Goal: Information Seeking & Learning: Find specific fact

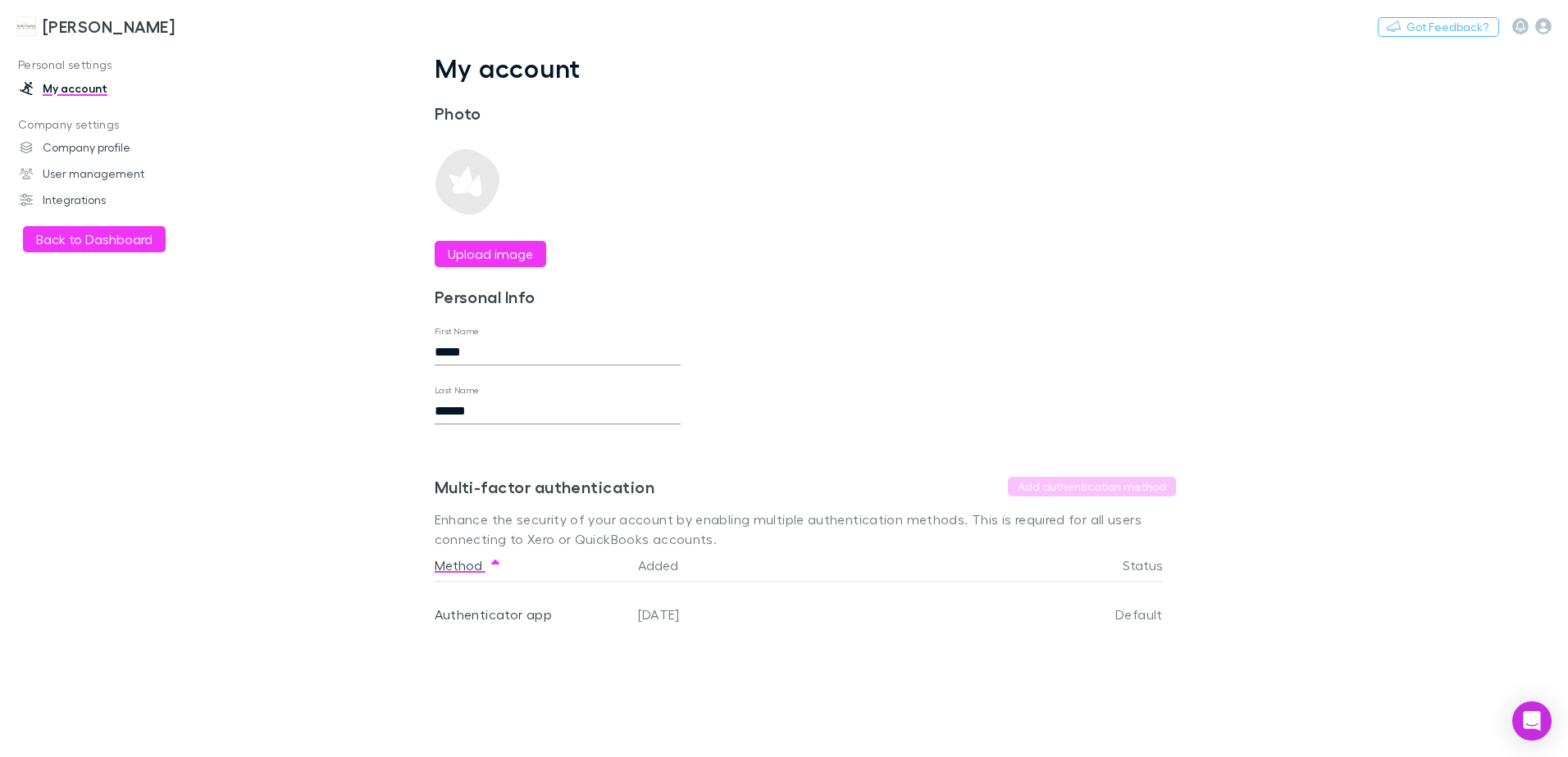
click at [63, 26] on h3 "[PERSON_NAME]" at bounding box center [108, 26] width 132 height 20
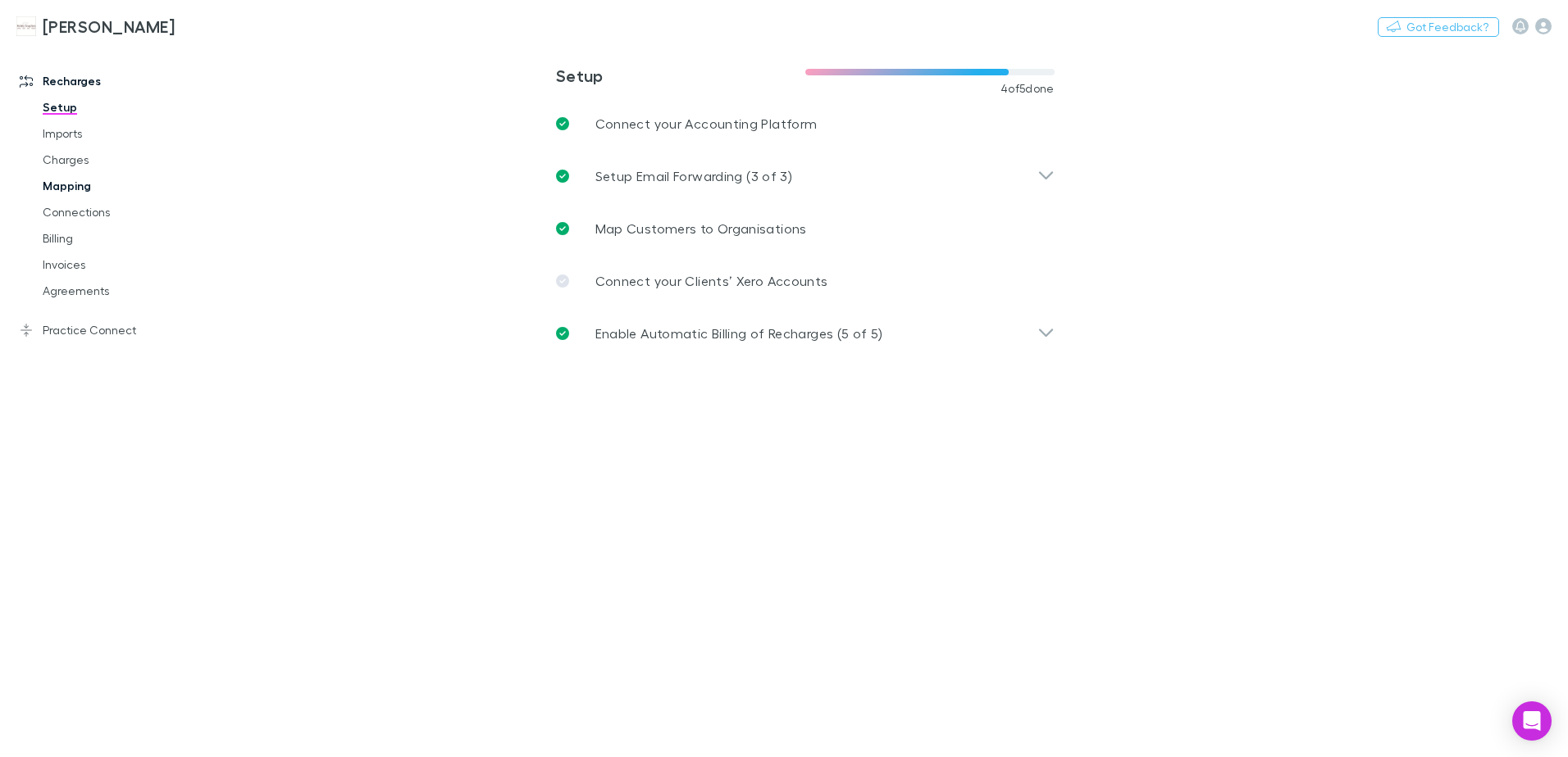
click at [78, 196] on link "Mapping" at bounding box center [123, 186] width 195 height 26
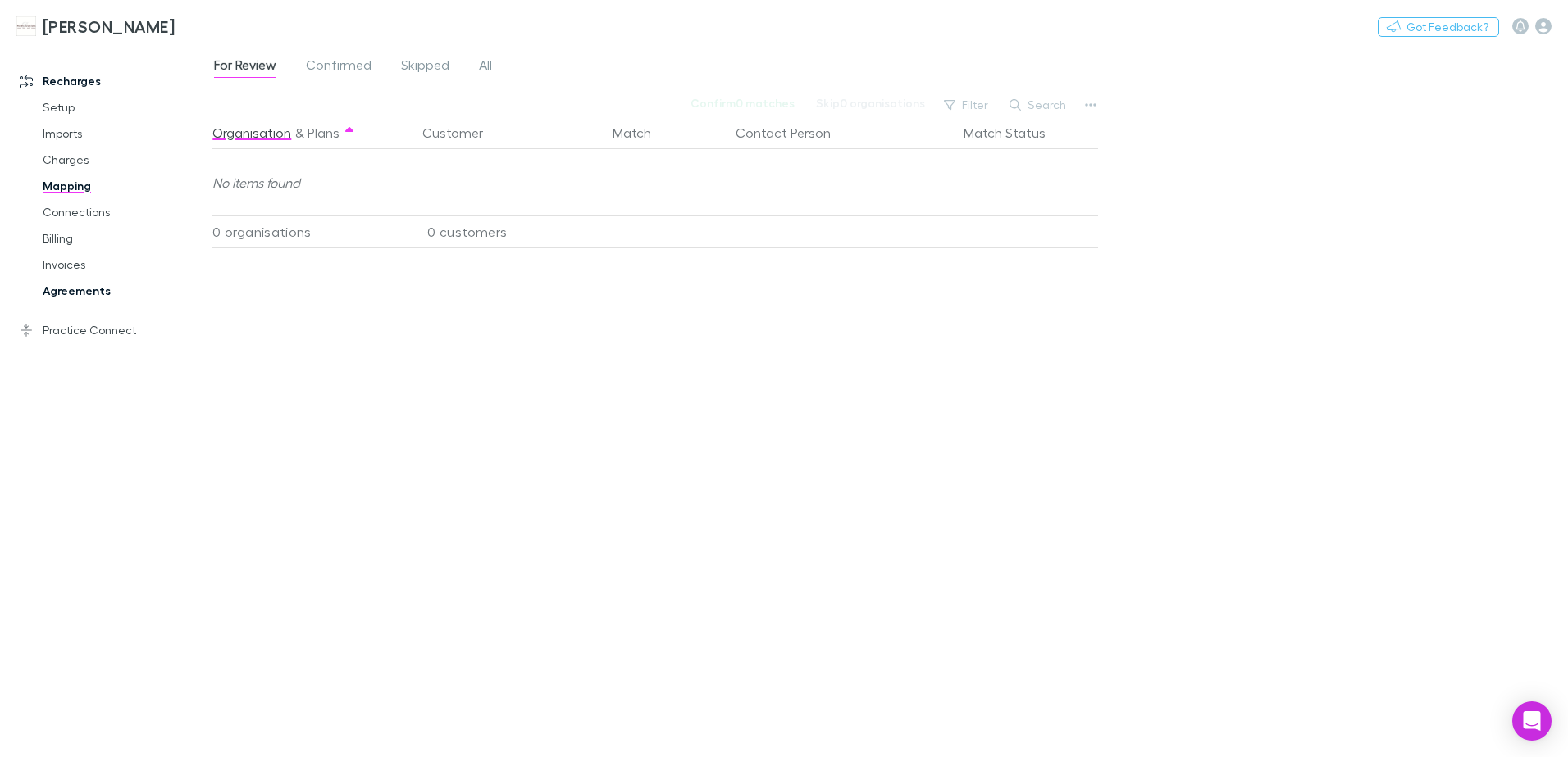
click at [74, 299] on link "Agreements" at bounding box center [123, 291] width 195 height 26
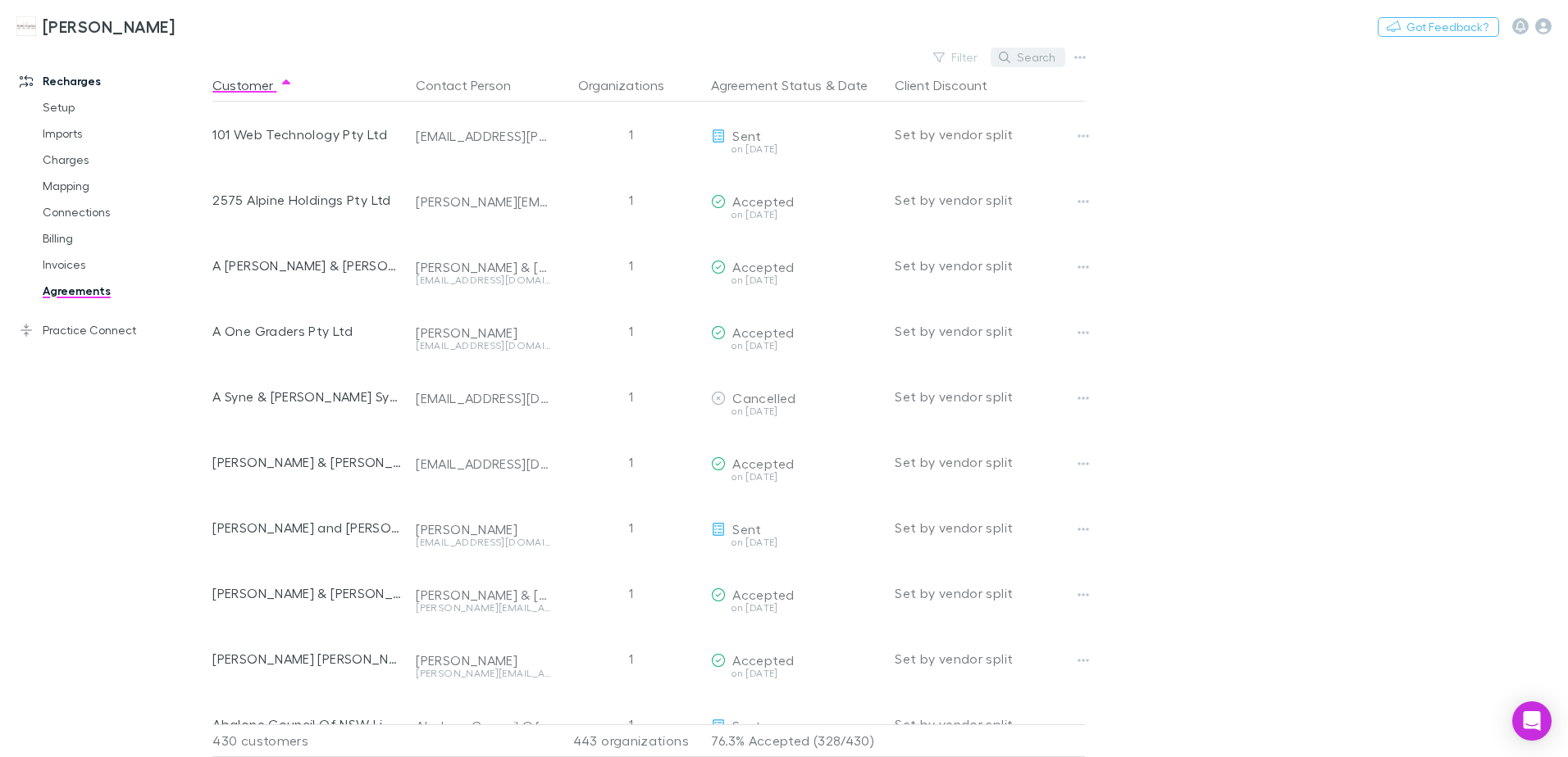
click at [1019, 61] on button "Search" at bounding box center [1027, 57] width 74 height 20
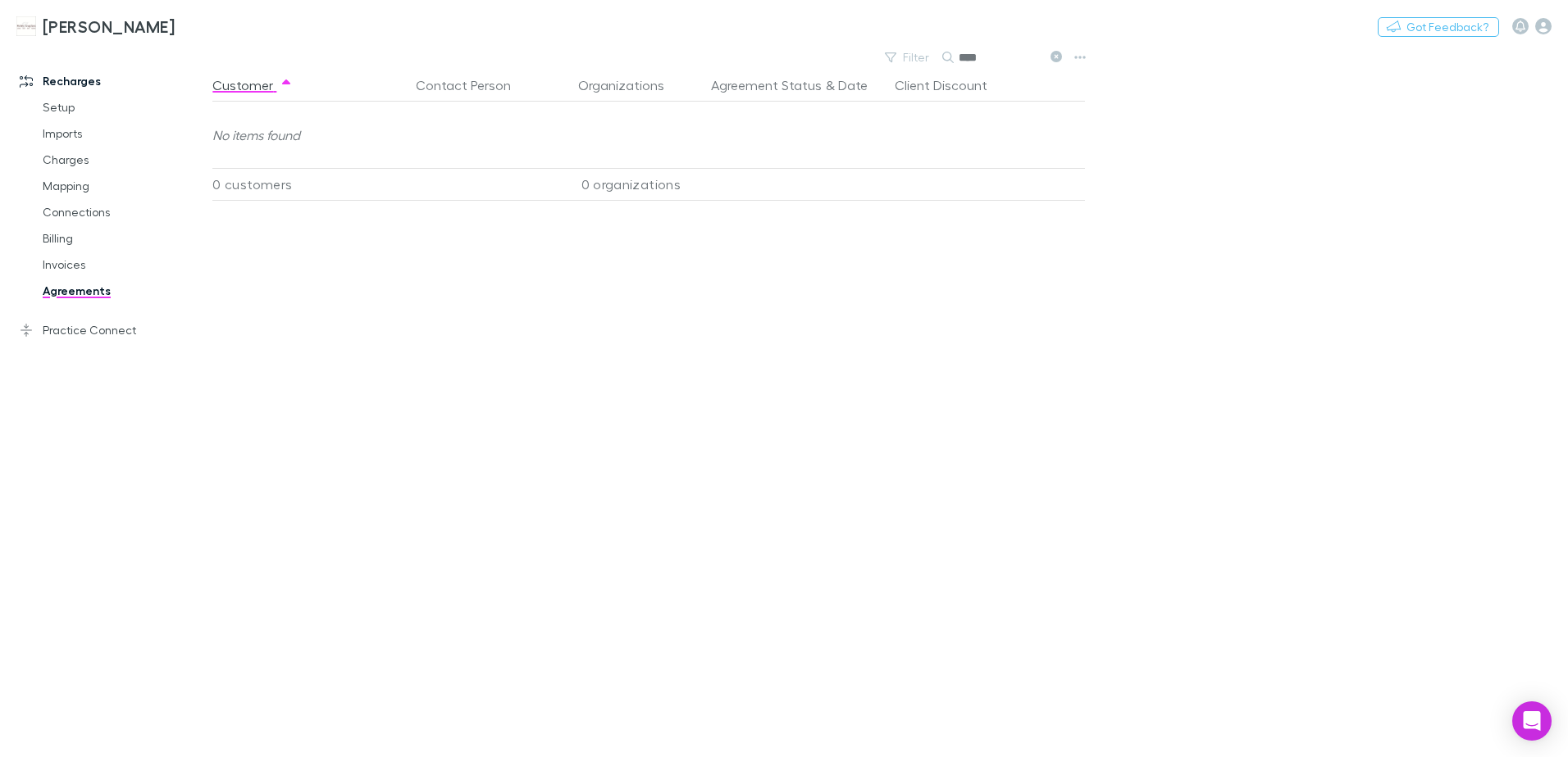
type input "****"
click at [93, 290] on link "Agreements" at bounding box center [123, 291] width 195 height 26
click at [71, 267] on link "Invoices" at bounding box center [123, 265] width 195 height 26
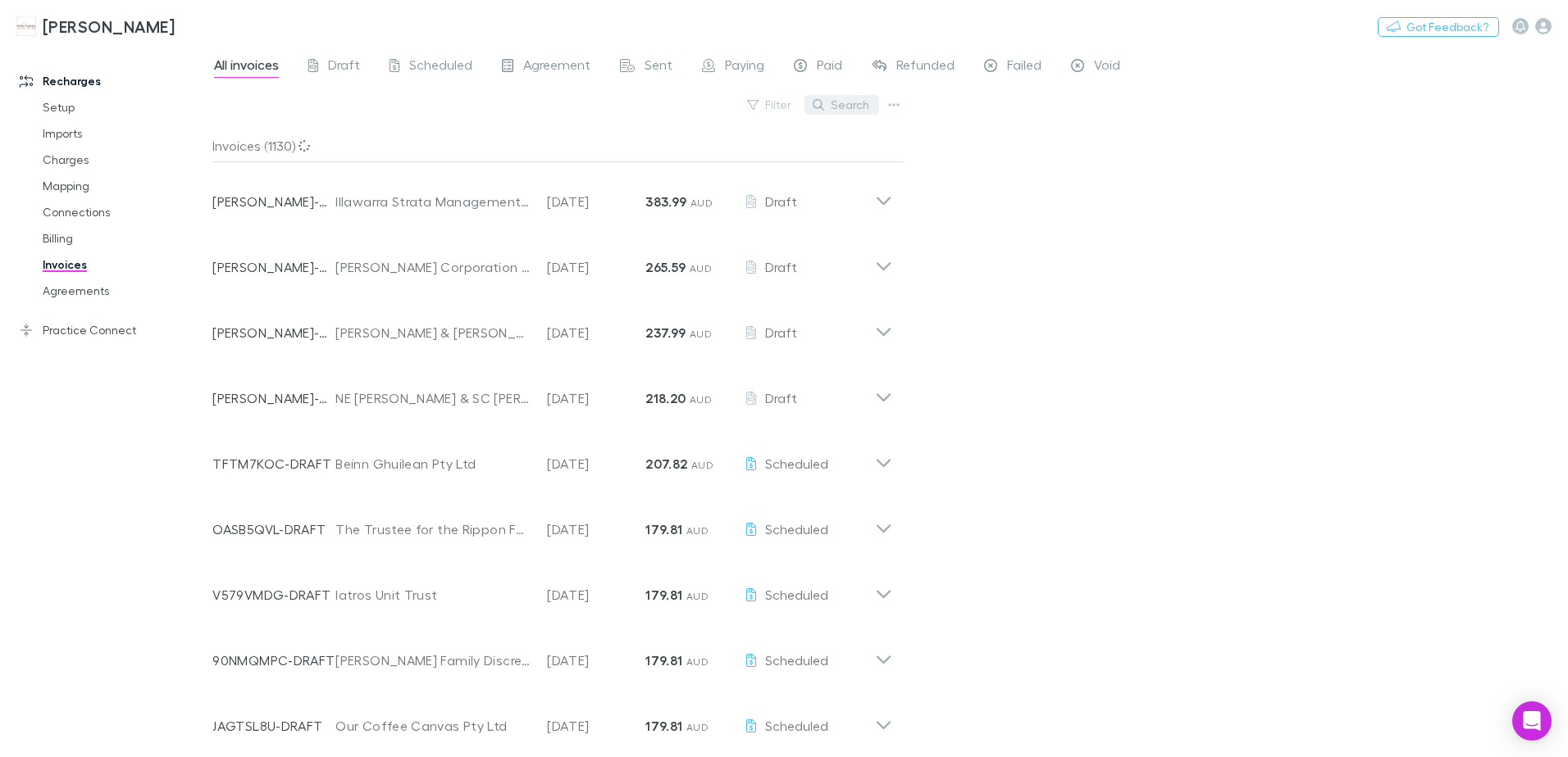
click at [861, 104] on button "Search" at bounding box center [841, 105] width 74 height 20
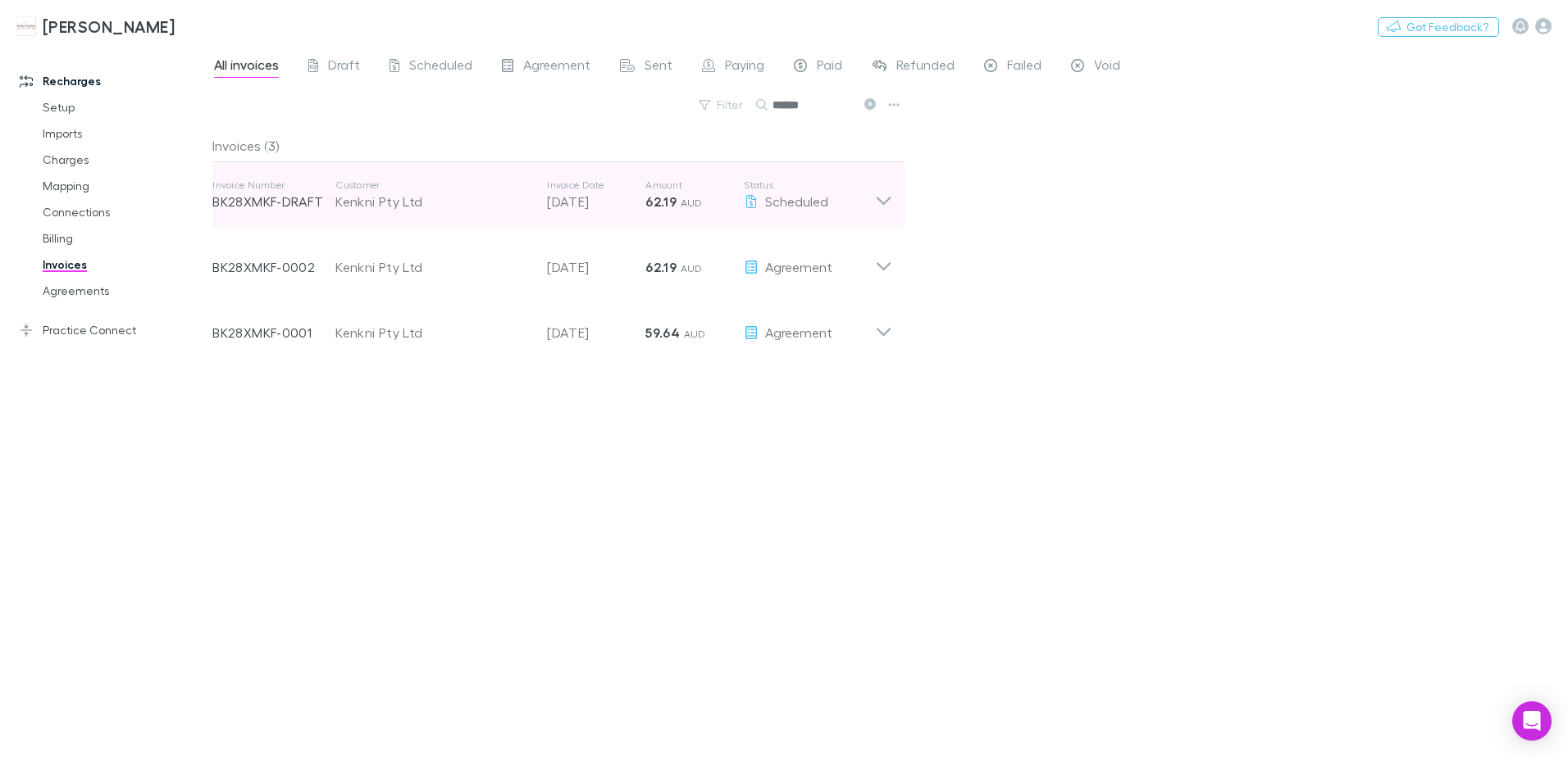
type input "******"
click at [877, 197] on icon at bounding box center [883, 200] width 14 height 8
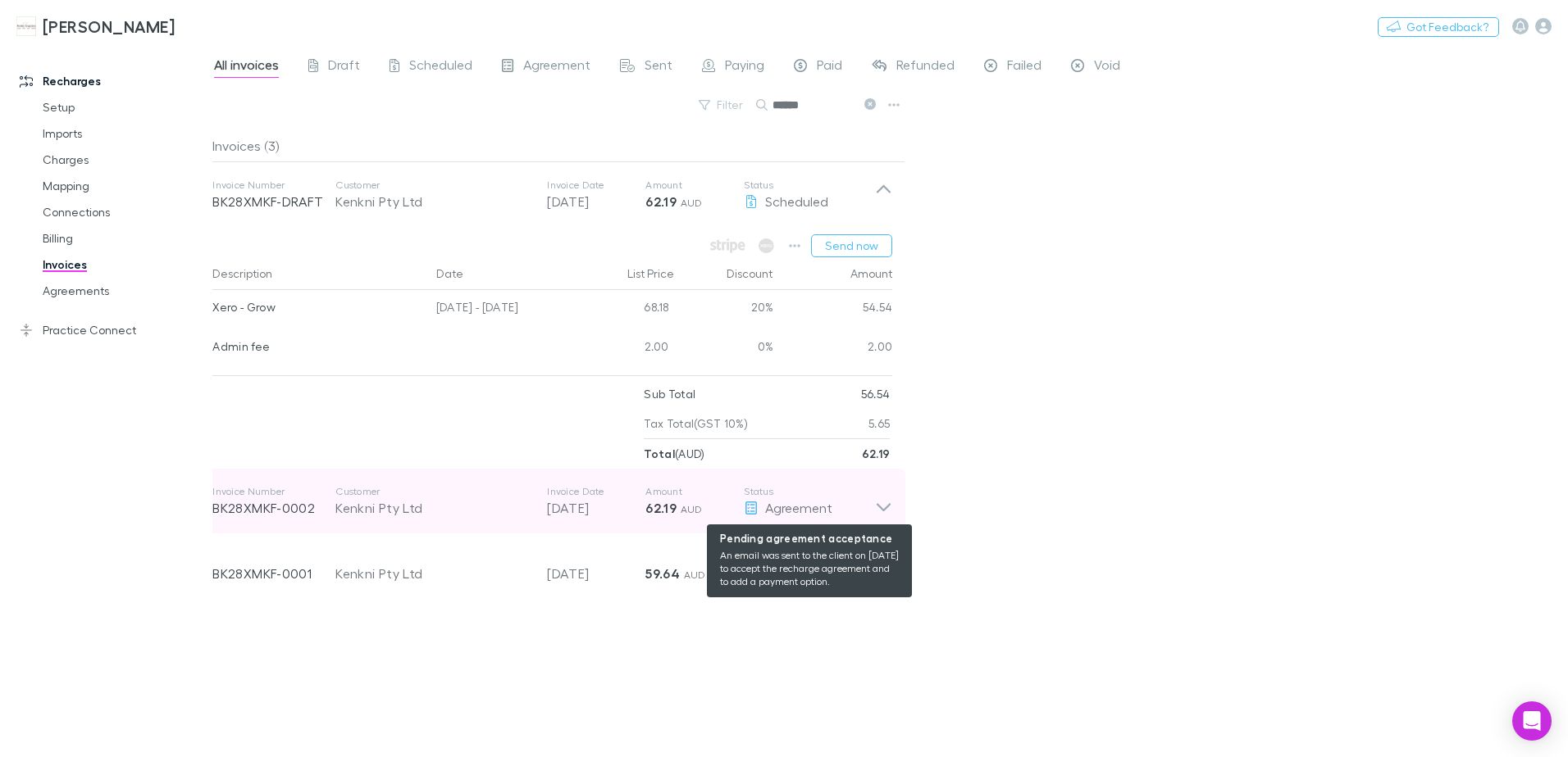
click at [872, 505] on div "Agreement" at bounding box center [809, 508] width 131 height 20
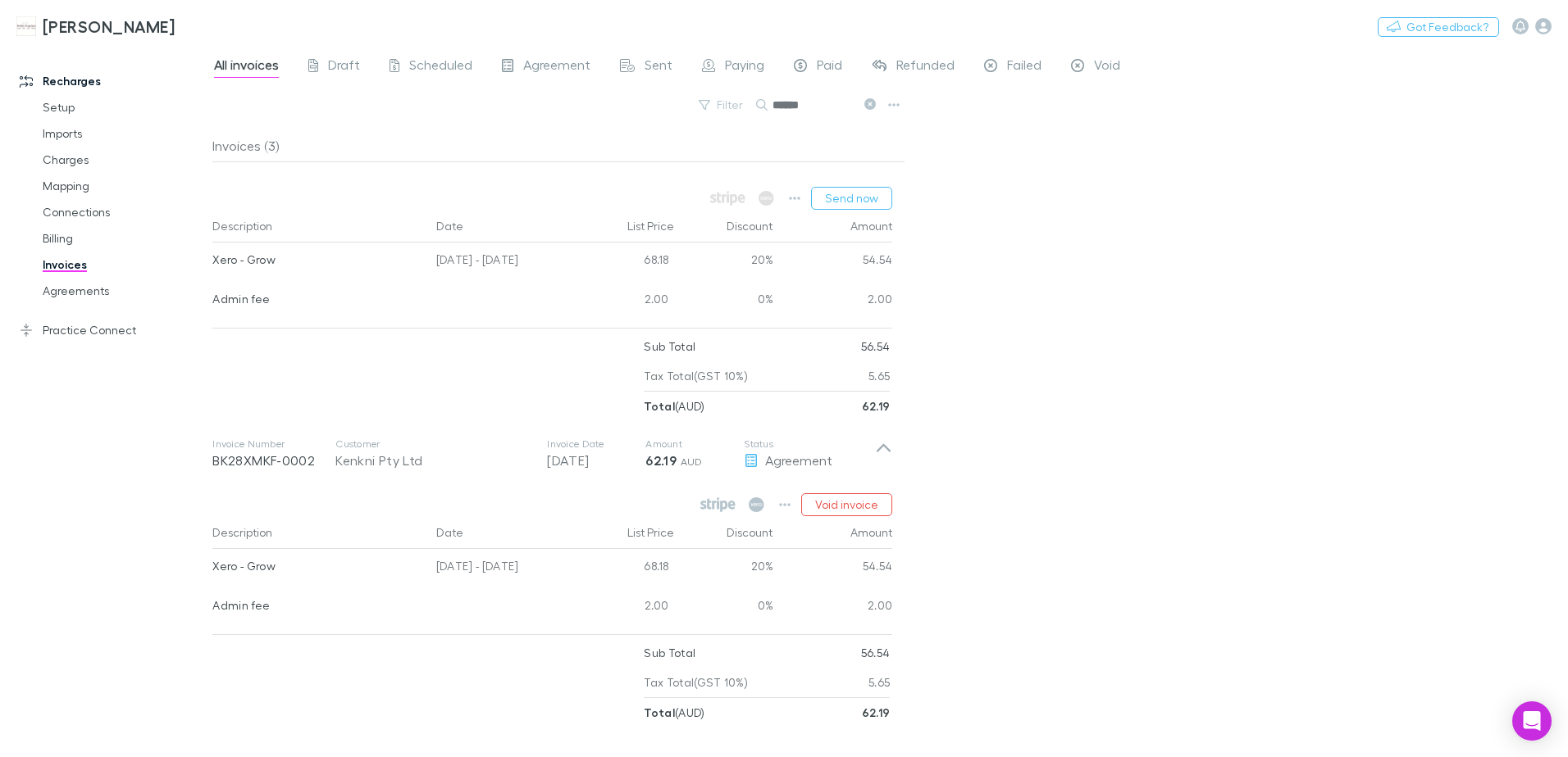
scroll to position [97, 0]
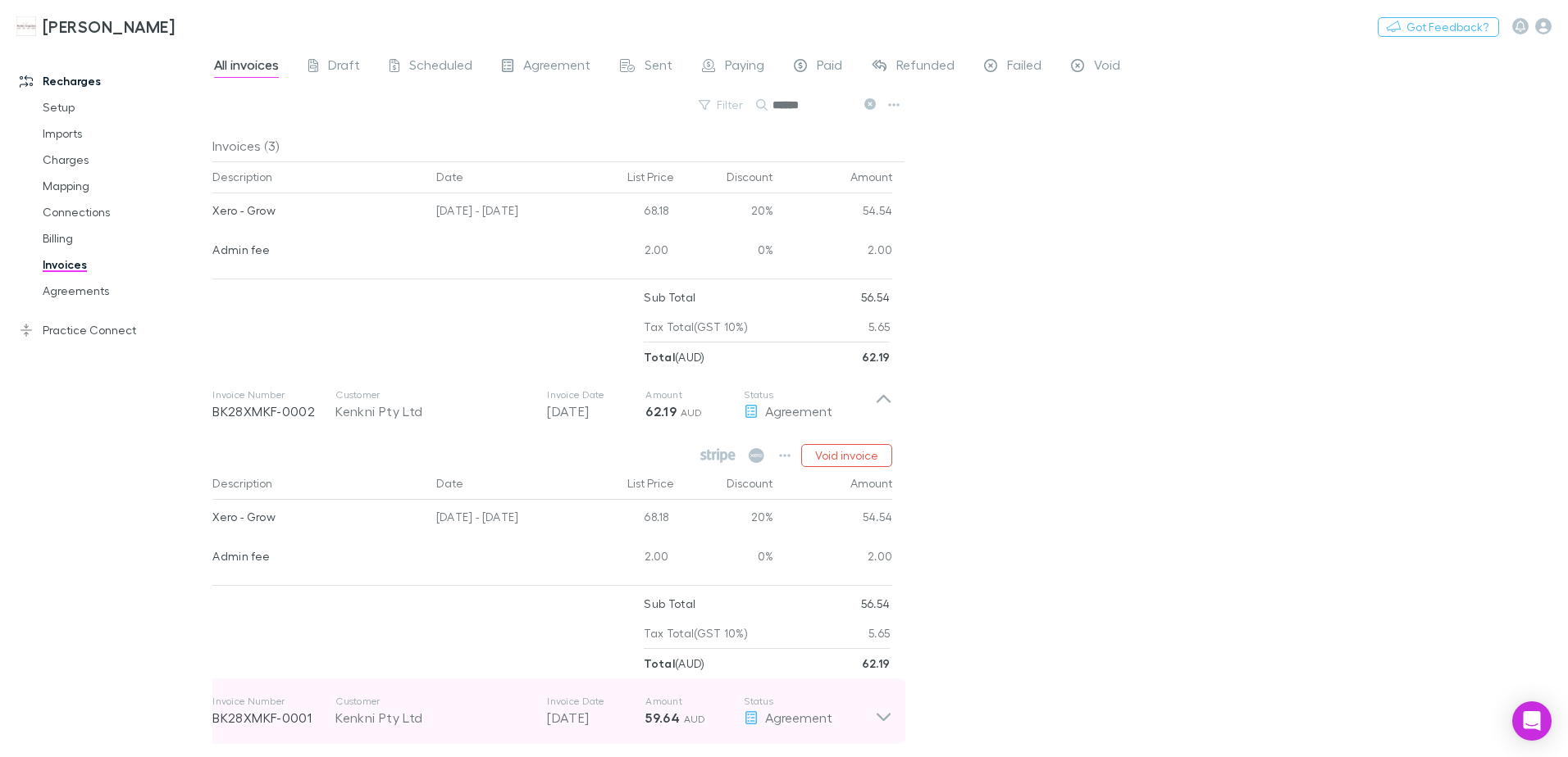
click at [878, 717] on icon at bounding box center [884, 712] width 17 height 33
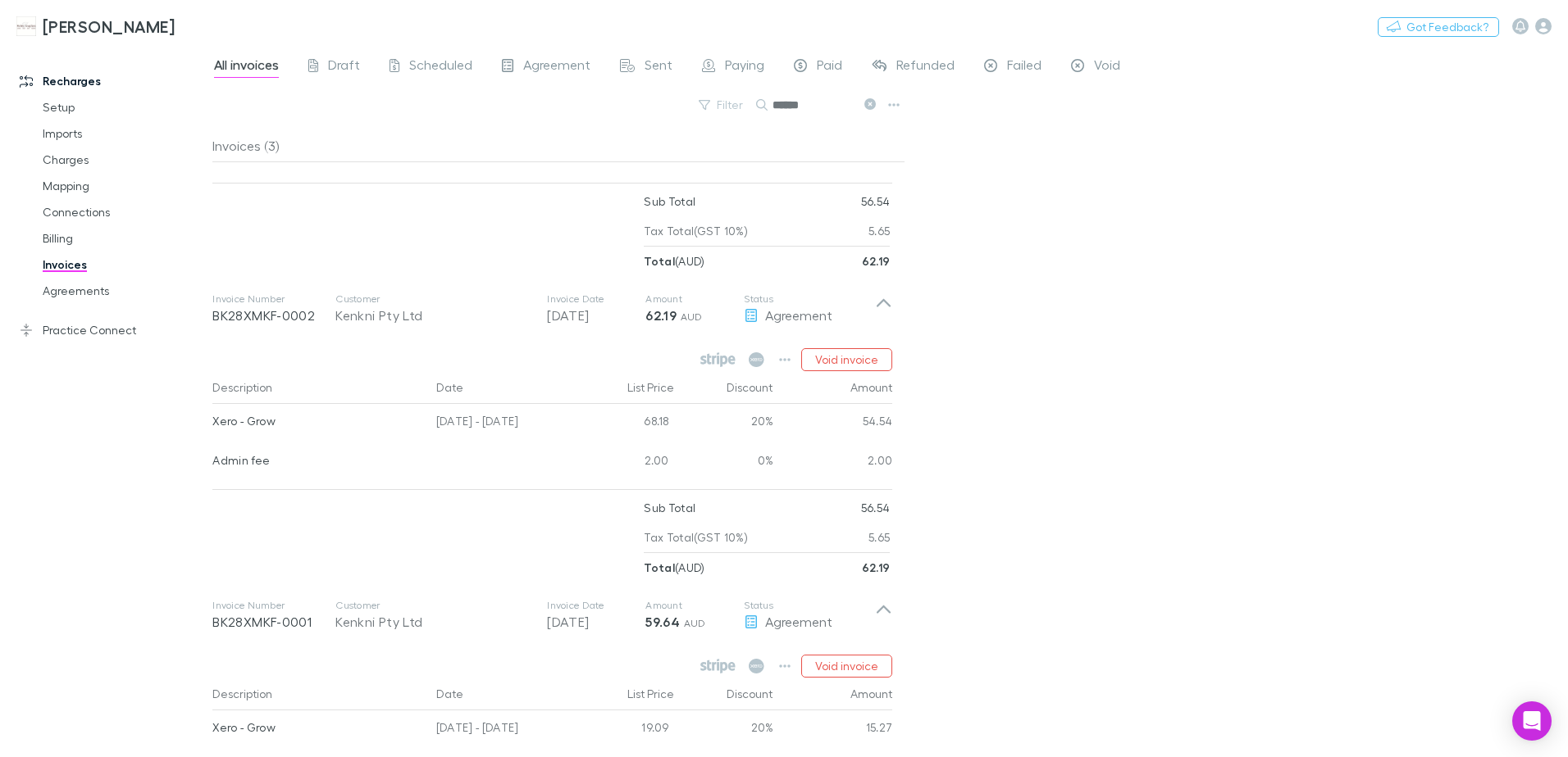
scroll to position [0, 0]
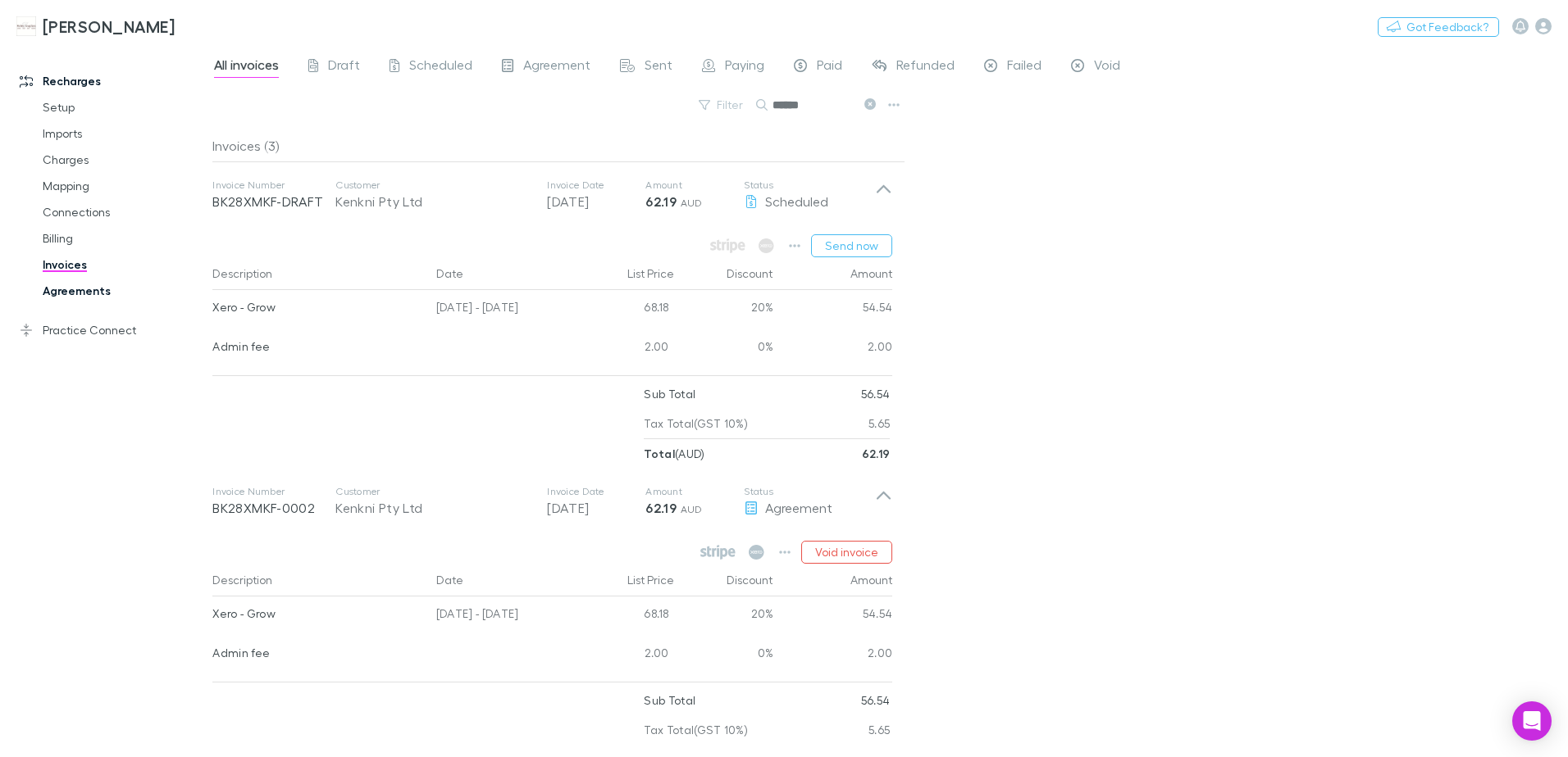
click at [60, 290] on link "Agreements" at bounding box center [123, 291] width 195 height 26
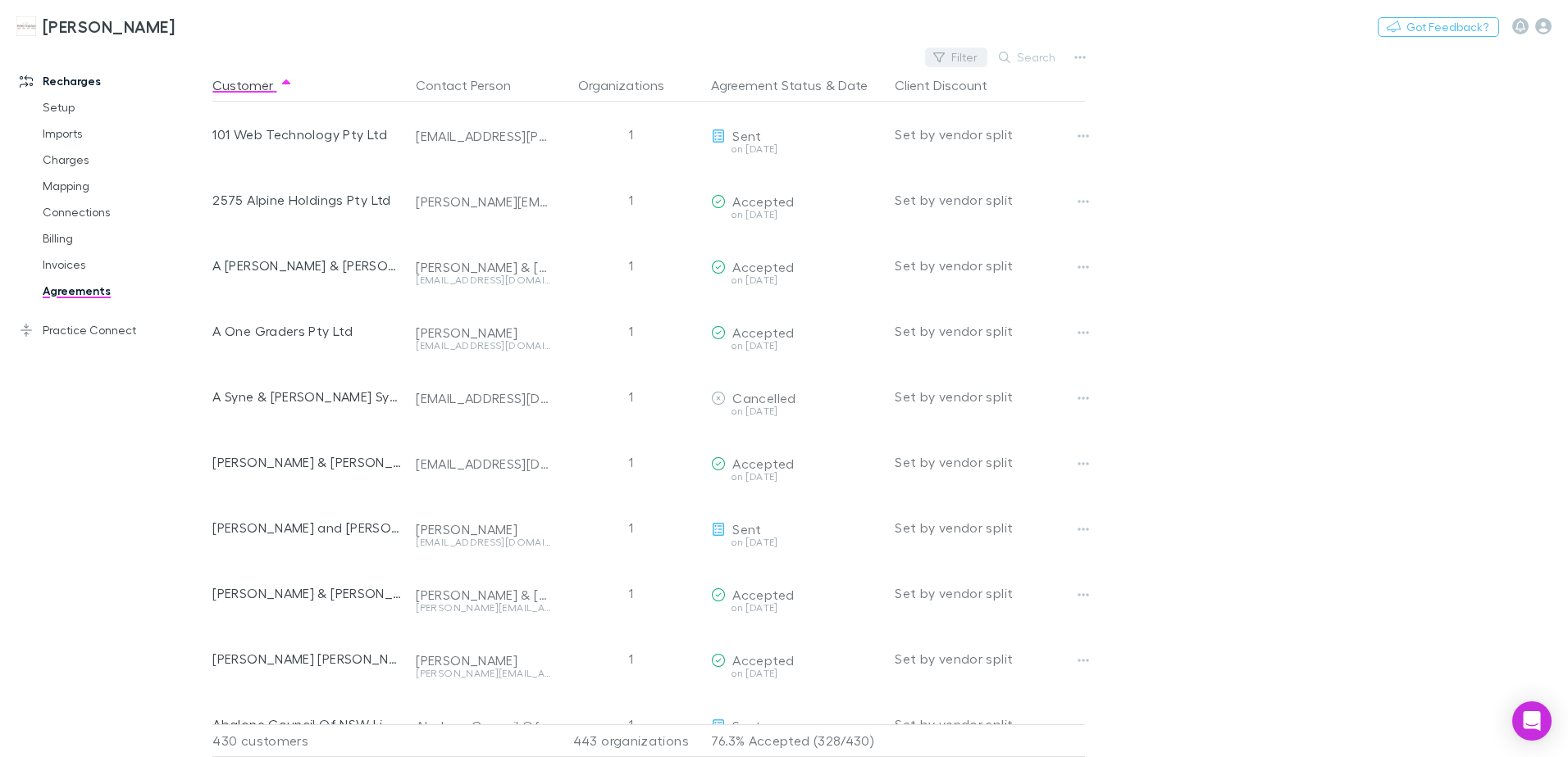
click at [969, 60] on button "Filter" at bounding box center [956, 57] width 62 height 20
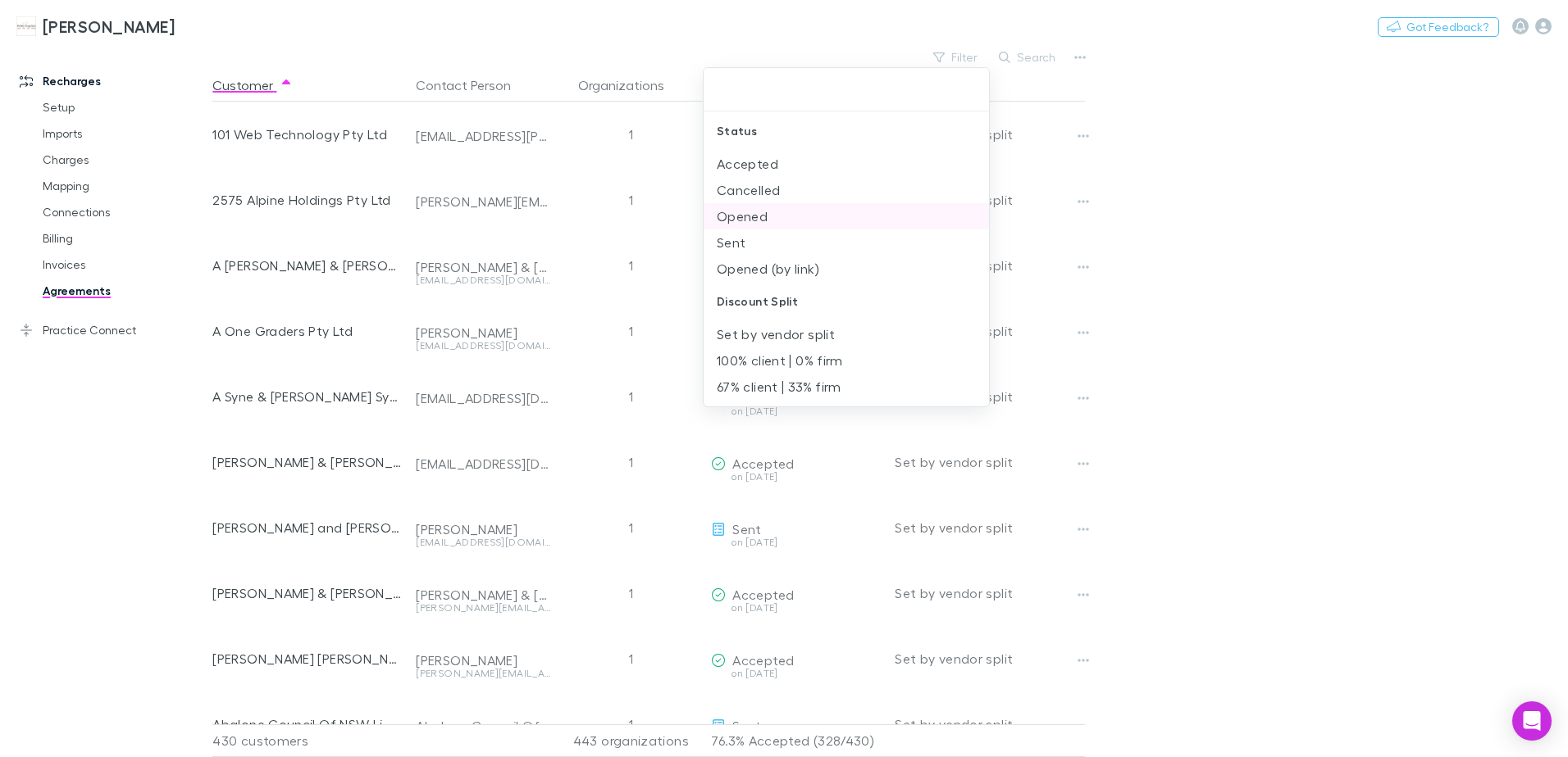
click at [749, 220] on li "Opened" at bounding box center [846, 217] width 286 height 26
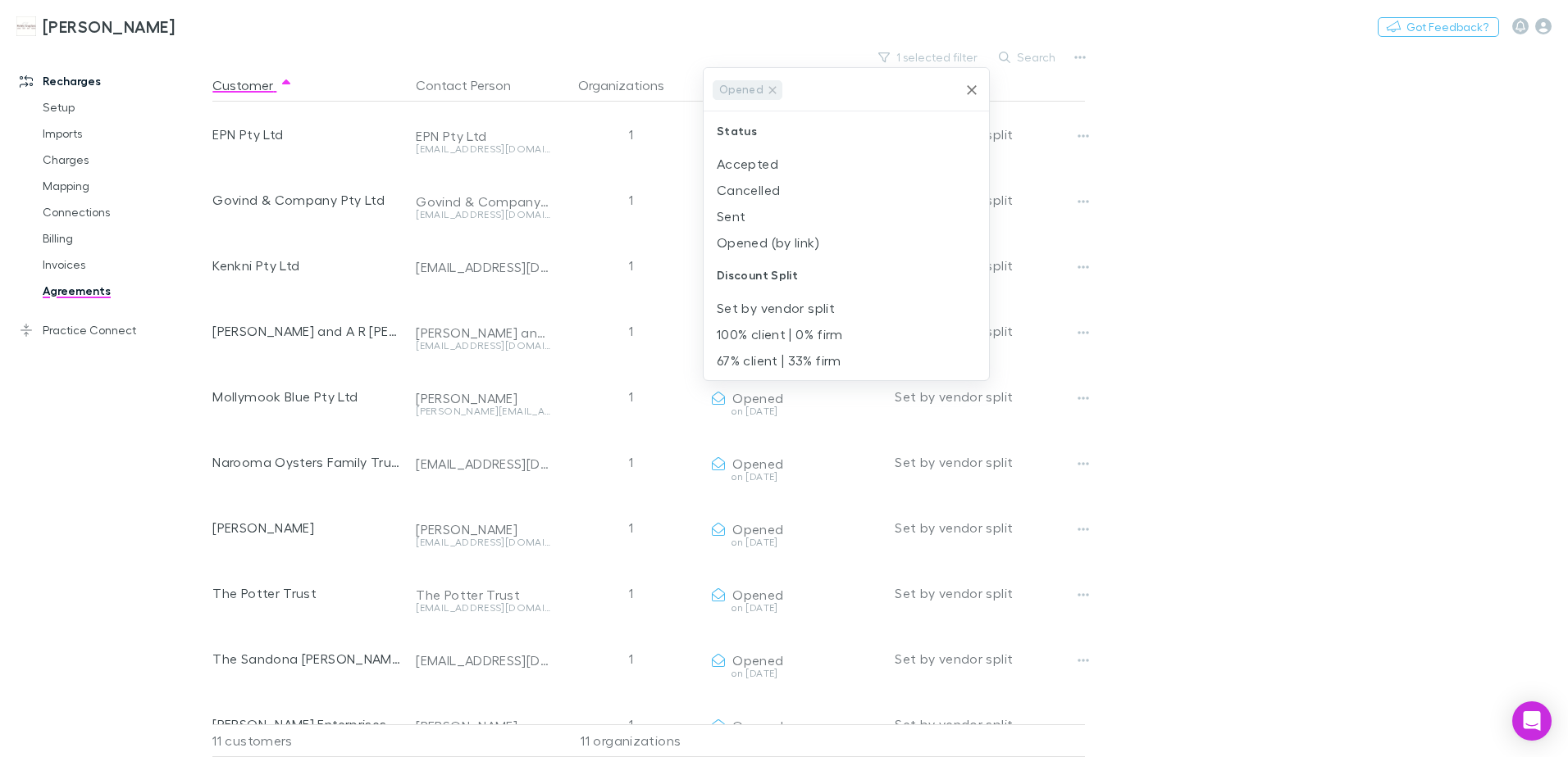
click at [749, 220] on li "Sent" at bounding box center [846, 217] width 286 height 26
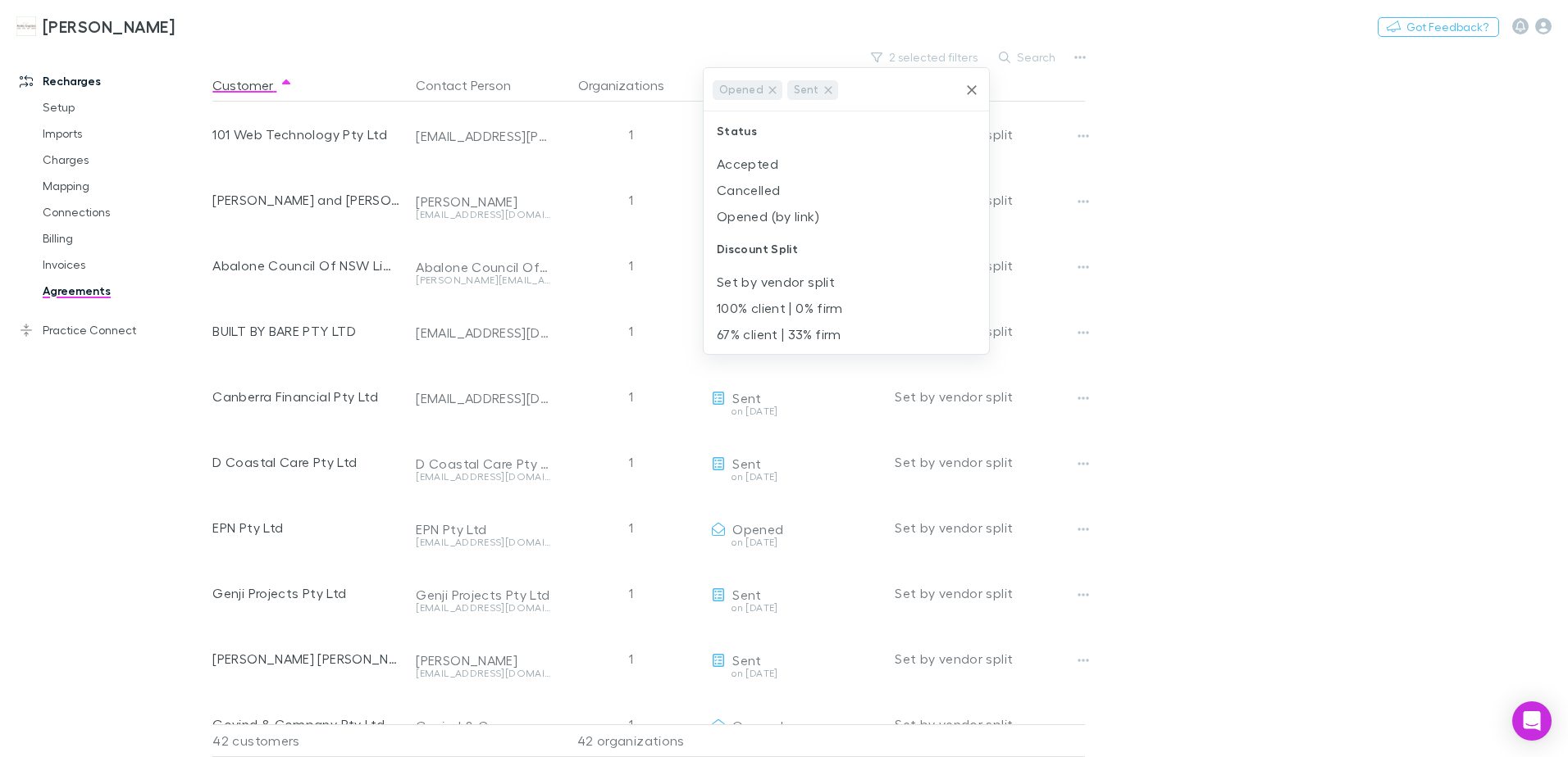
click at [976, 93] on icon "Clear" at bounding box center [971, 90] width 17 height 17
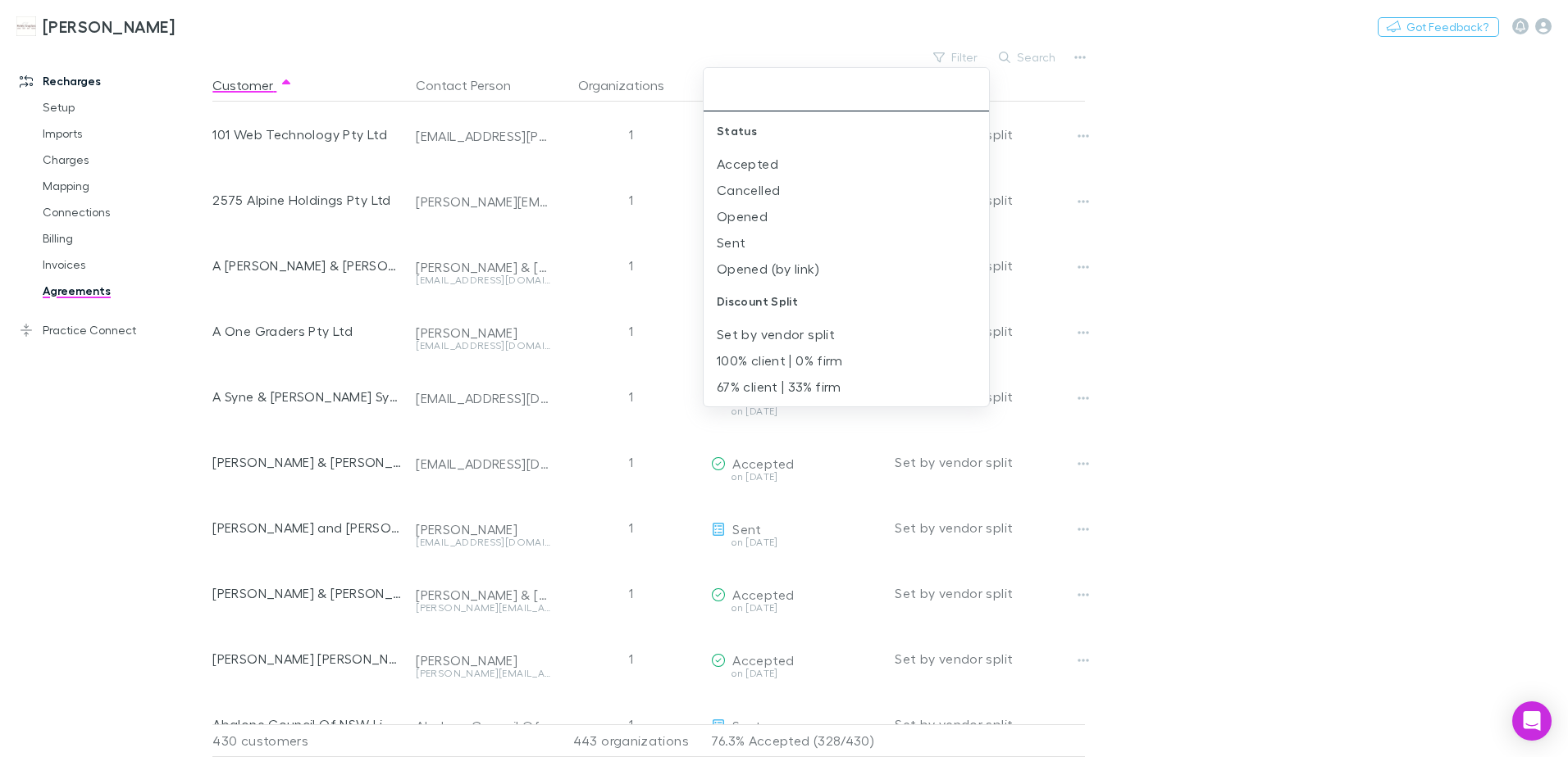
click at [1247, 267] on div at bounding box center [784, 378] width 1568 height 757
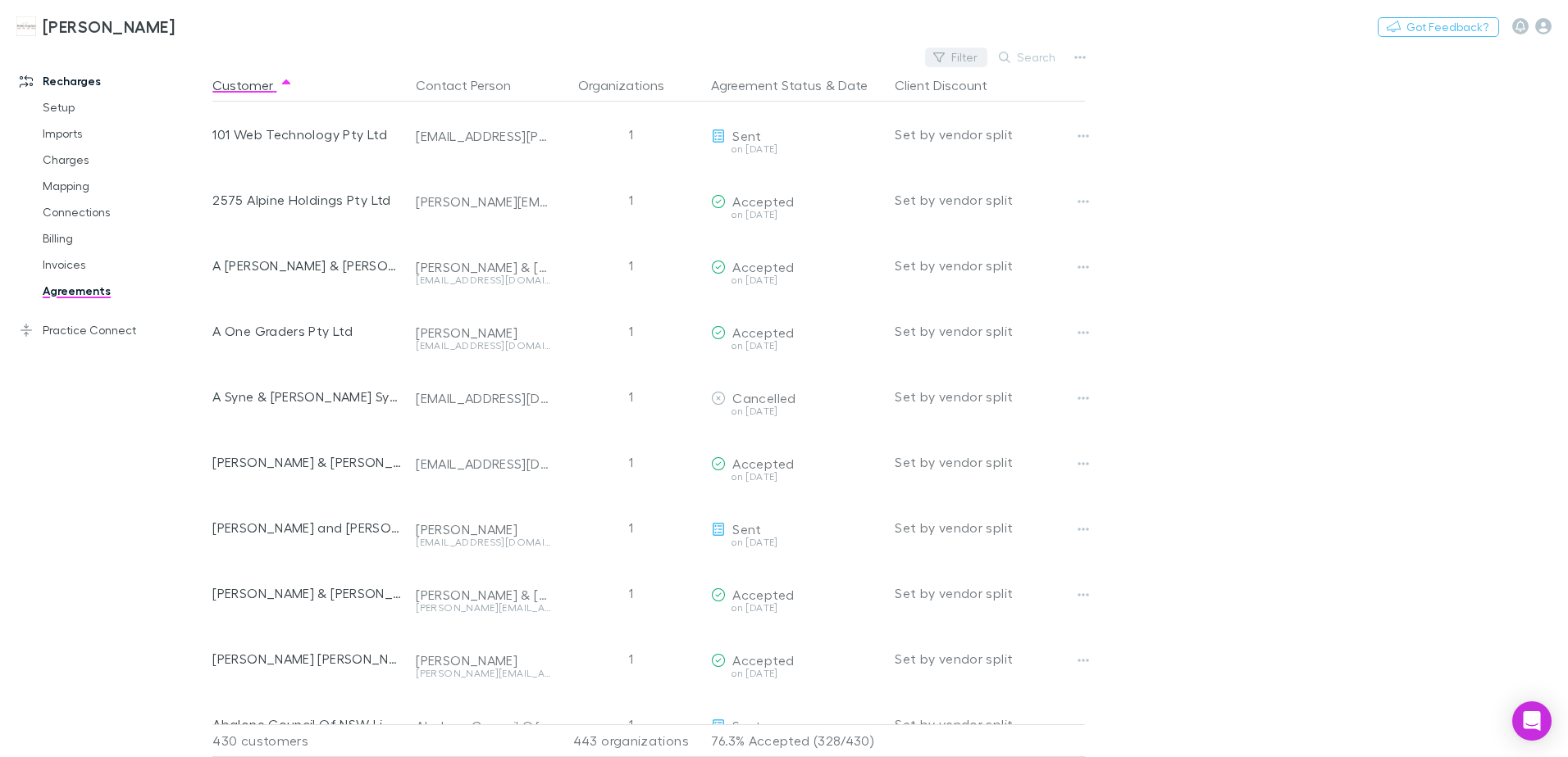
click at [970, 58] on button "Filter" at bounding box center [956, 57] width 62 height 20
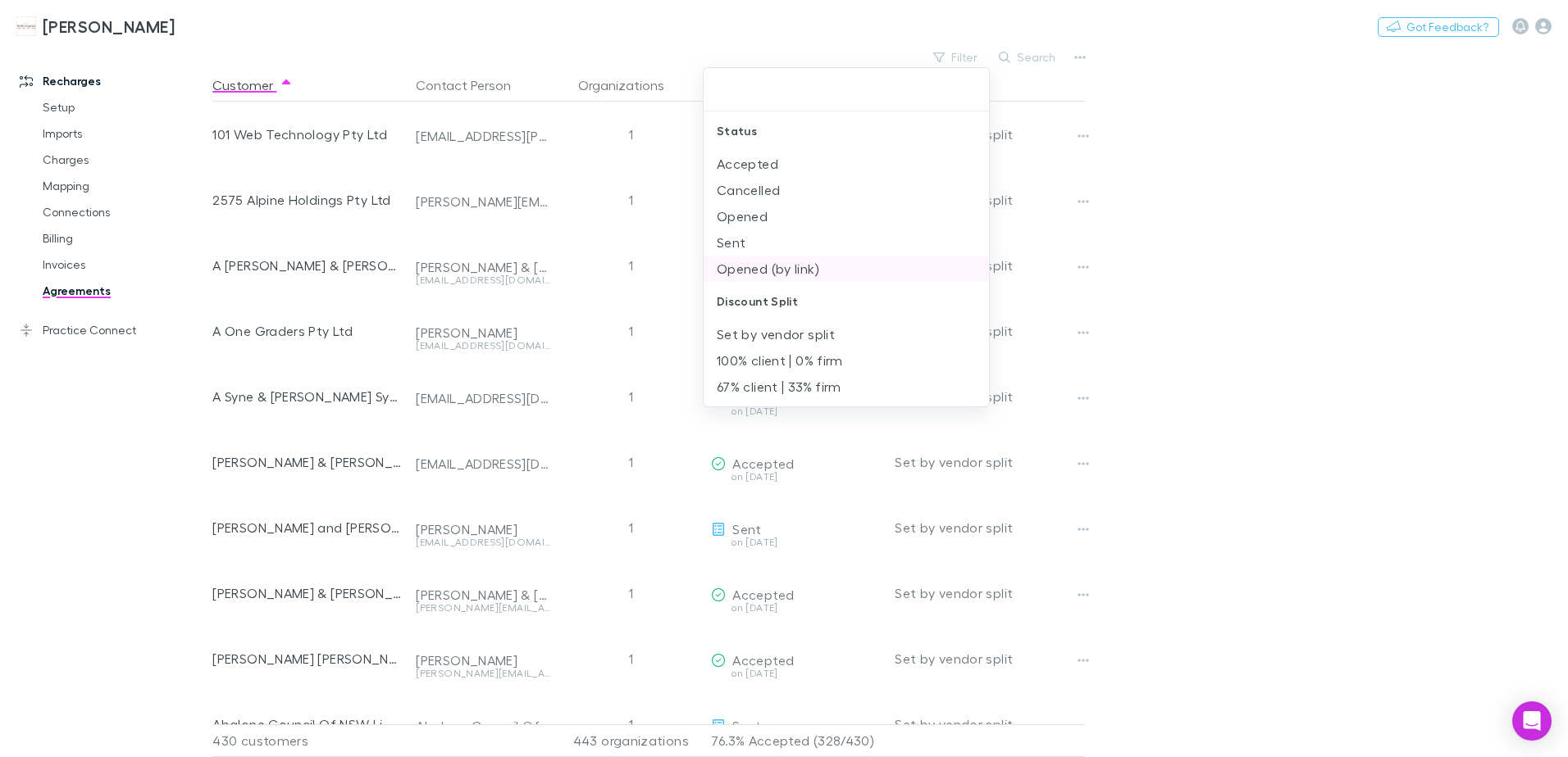
click at [808, 272] on li "Opened (by link)" at bounding box center [846, 269] width 286 height 26
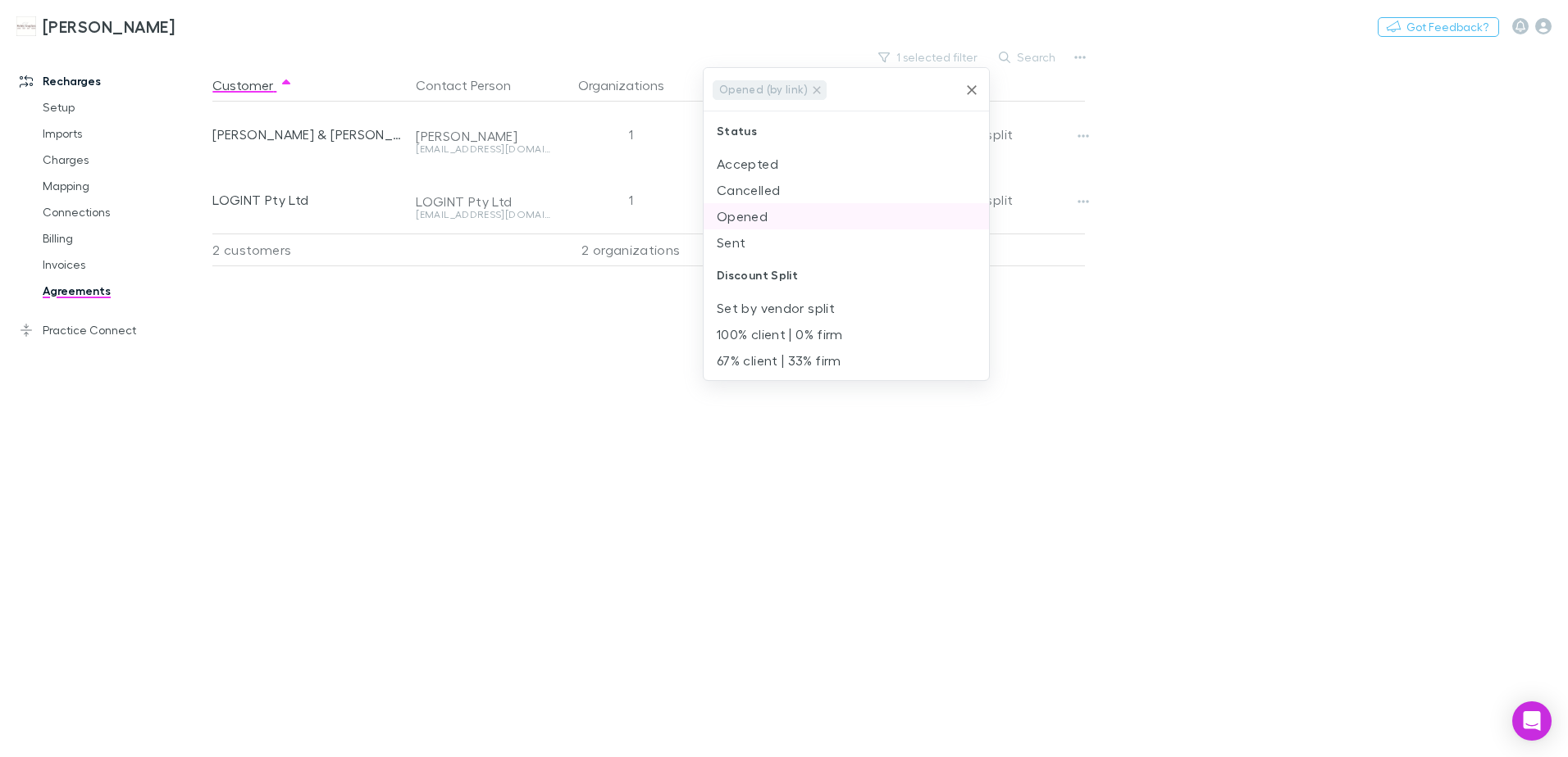
click at [756, 220] on li "Opened" at bounding box center [846, 217] width 286 height 26
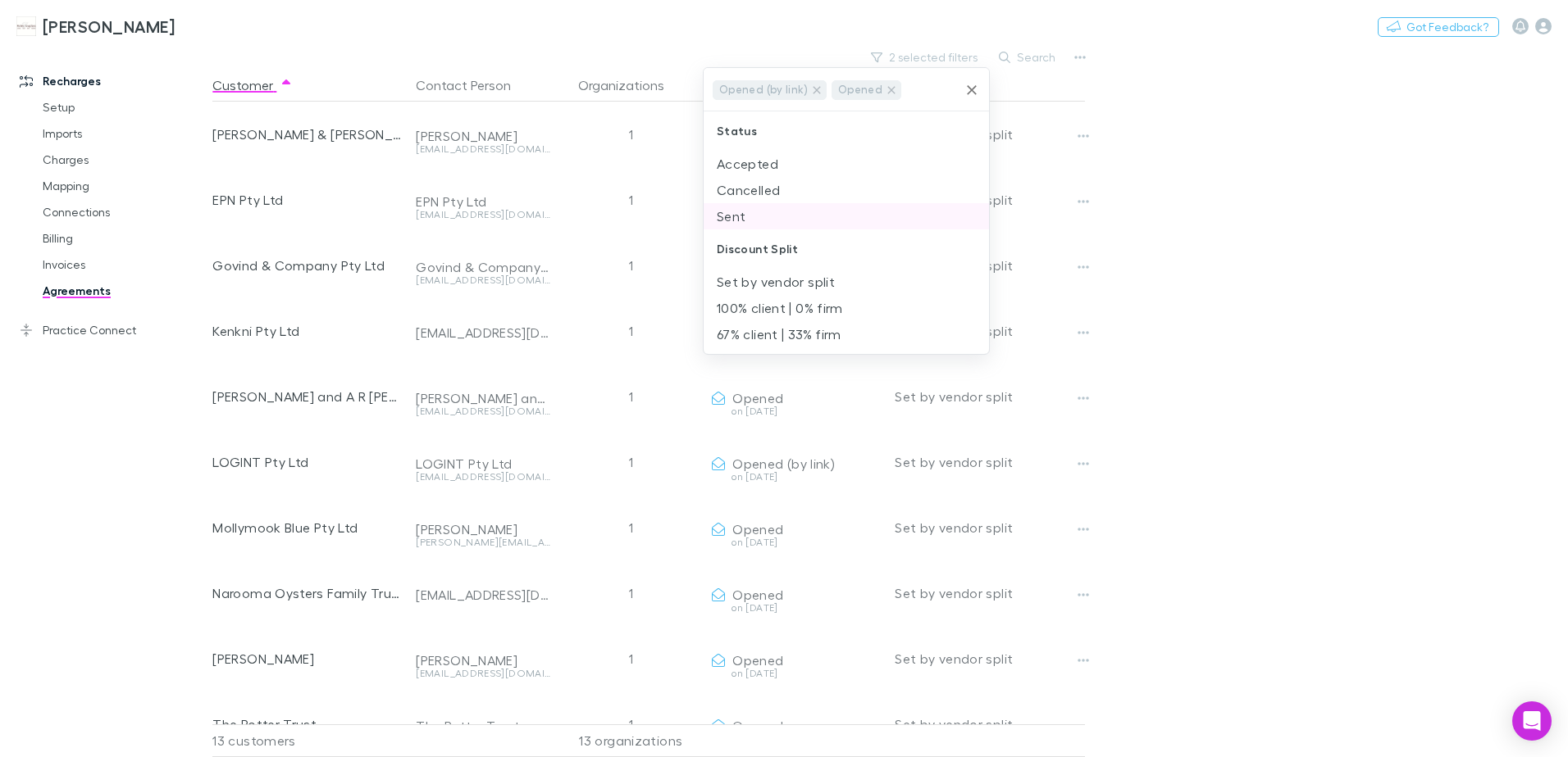
click at [754, 220] on li "Sent" at bounding box center [846, 217] width 286 height 26
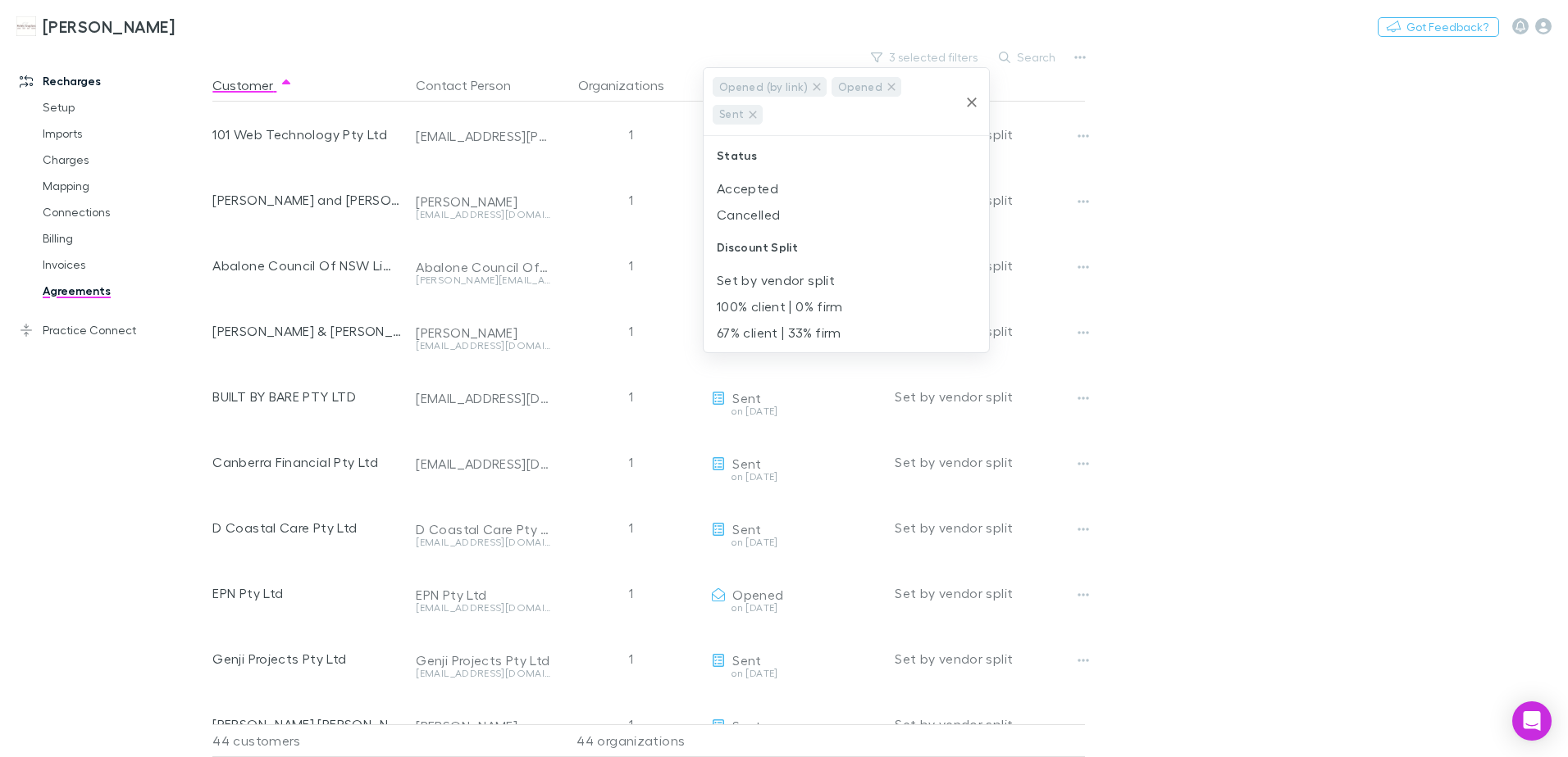
drag, startPoint x: 969, startPoint y: 101, endPoint x: 1031, endPoint y: 72, distance: 68.4
click at [969, 101] on icon "Clear" at bounding box center [971, 102] width 17 height 17
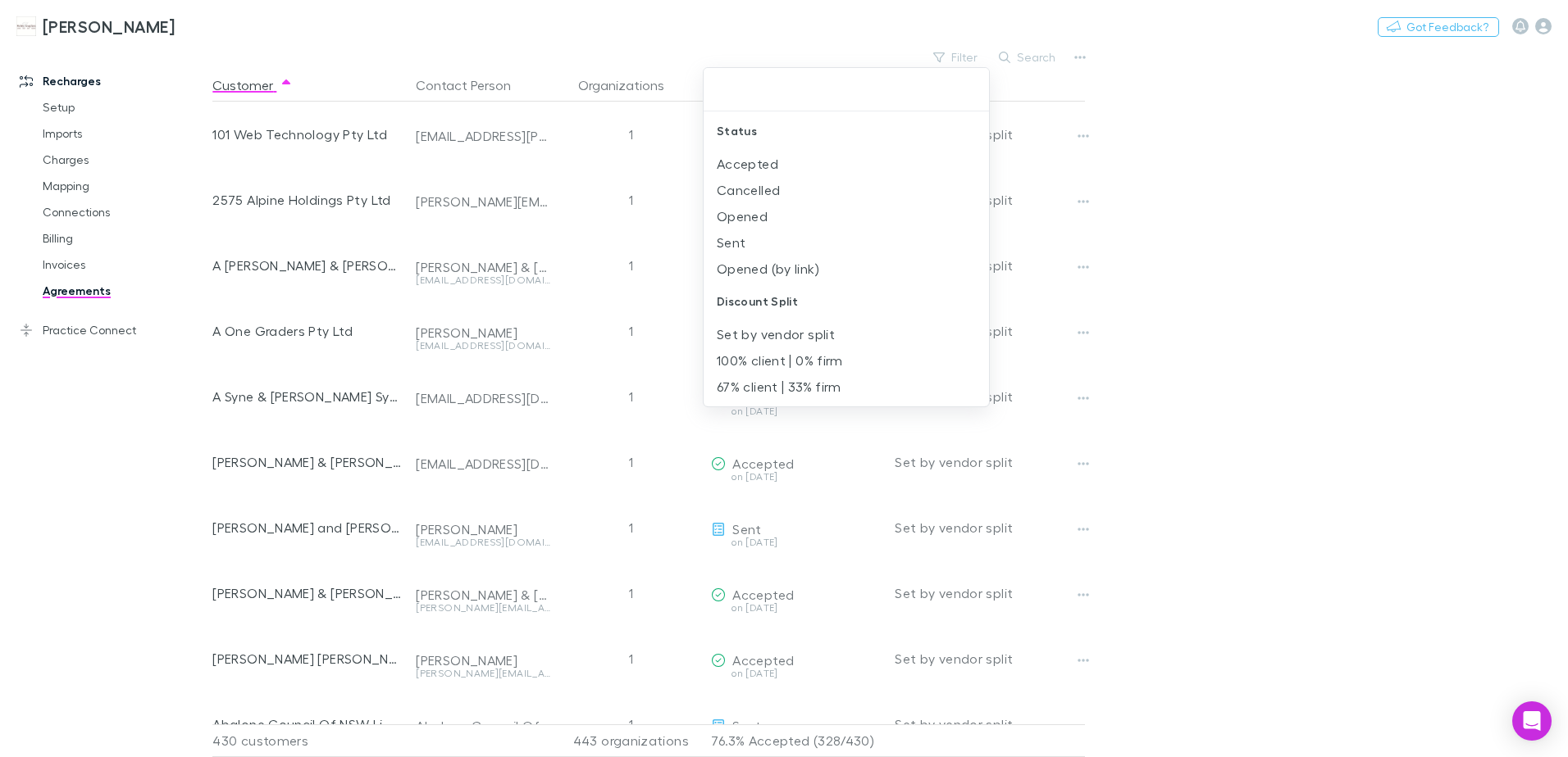
click at [1235, 243] on div at bounding box center [784, 378] width 1568 height 757
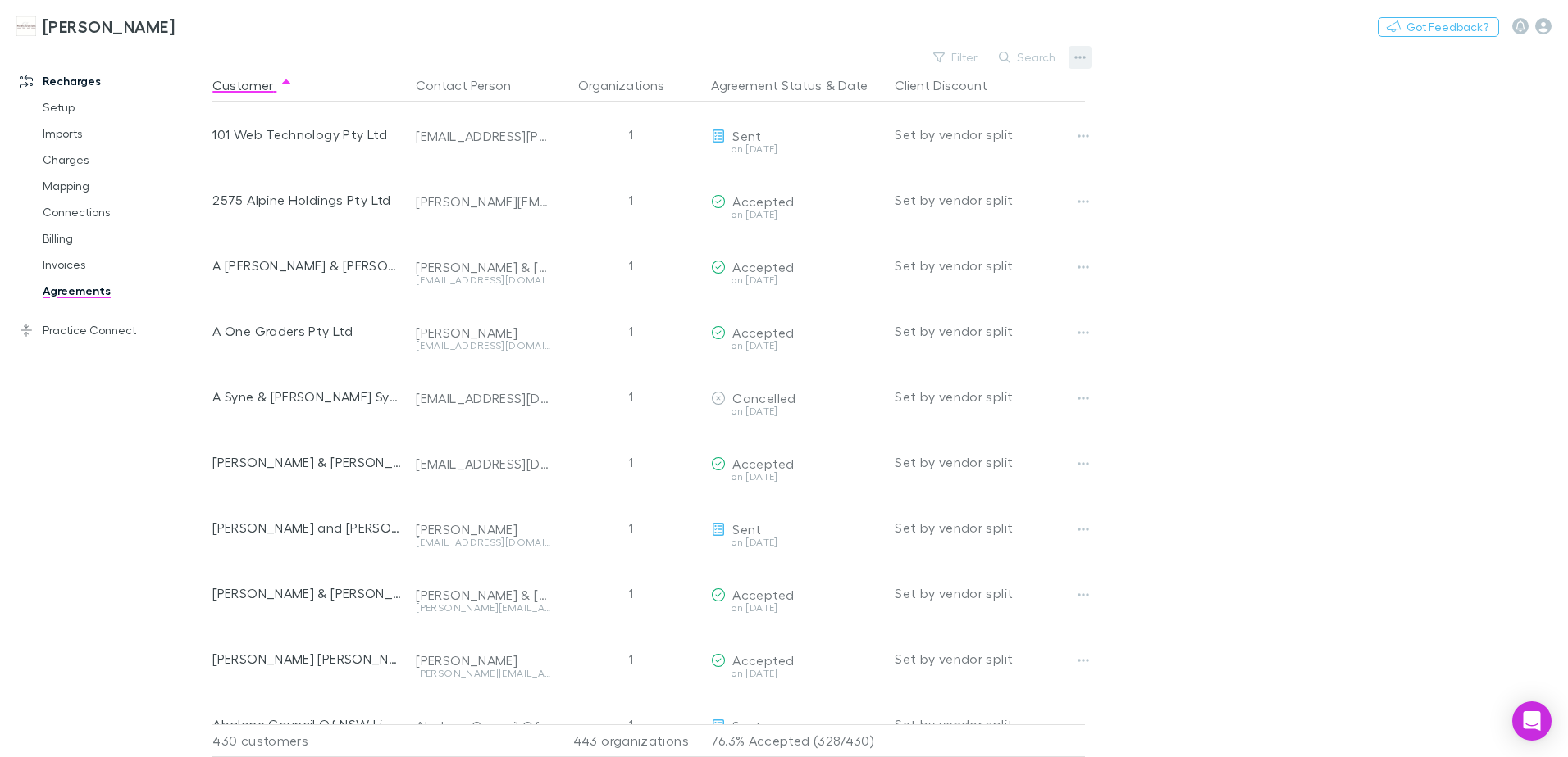
click at [1078, 62] on icon "button" at bounding box center [1080, 57] width 11 height 13
click at [957, 60] on div at bounding box center [784, 378] width 1568 height 757
click at [967, 53] on button "Filter" at bounding box center [956, 57] width 62 height 20
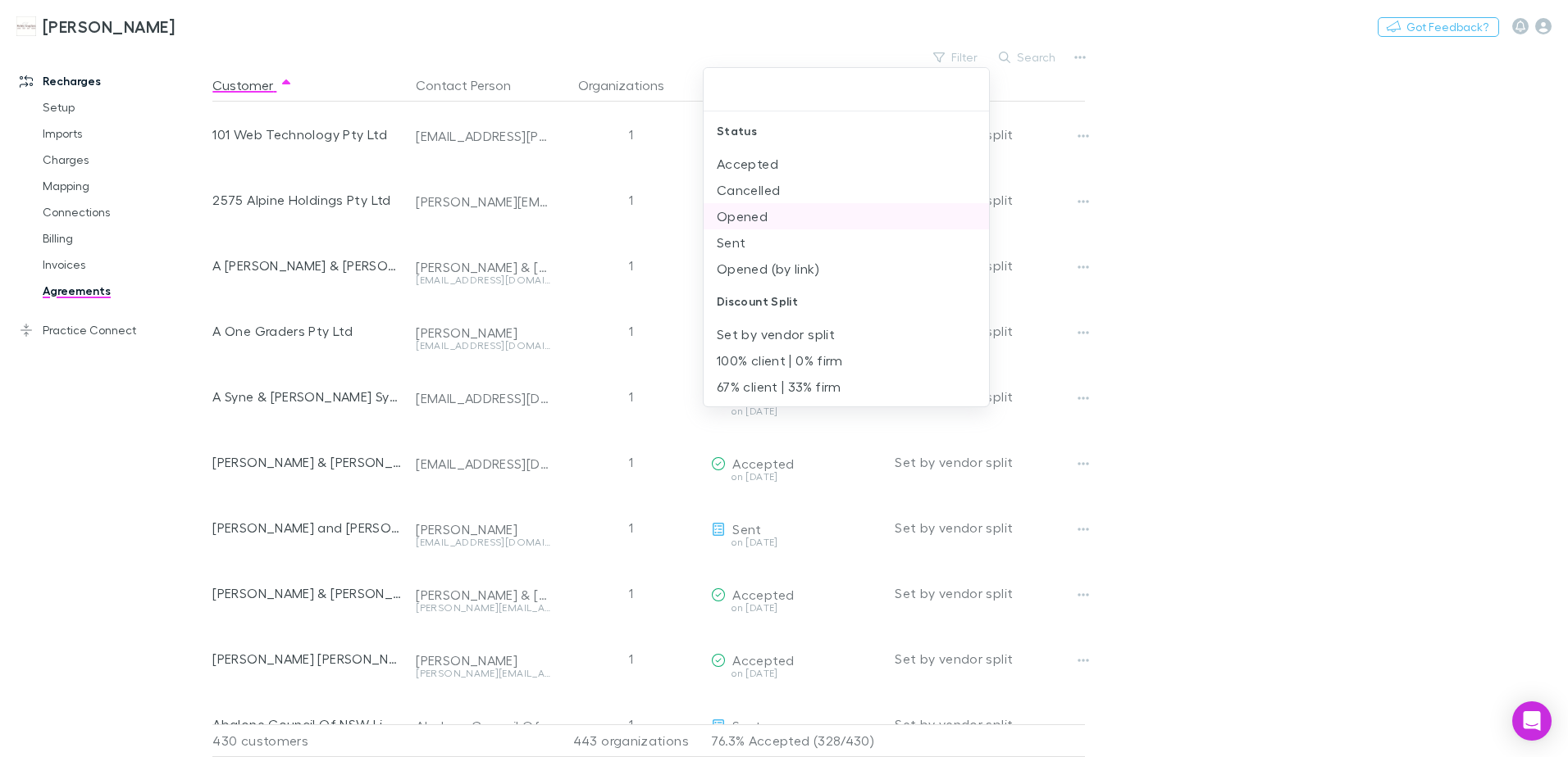
click at [753, 214] on li "Opened" at bounding box center [846, 217] width 286 height 26
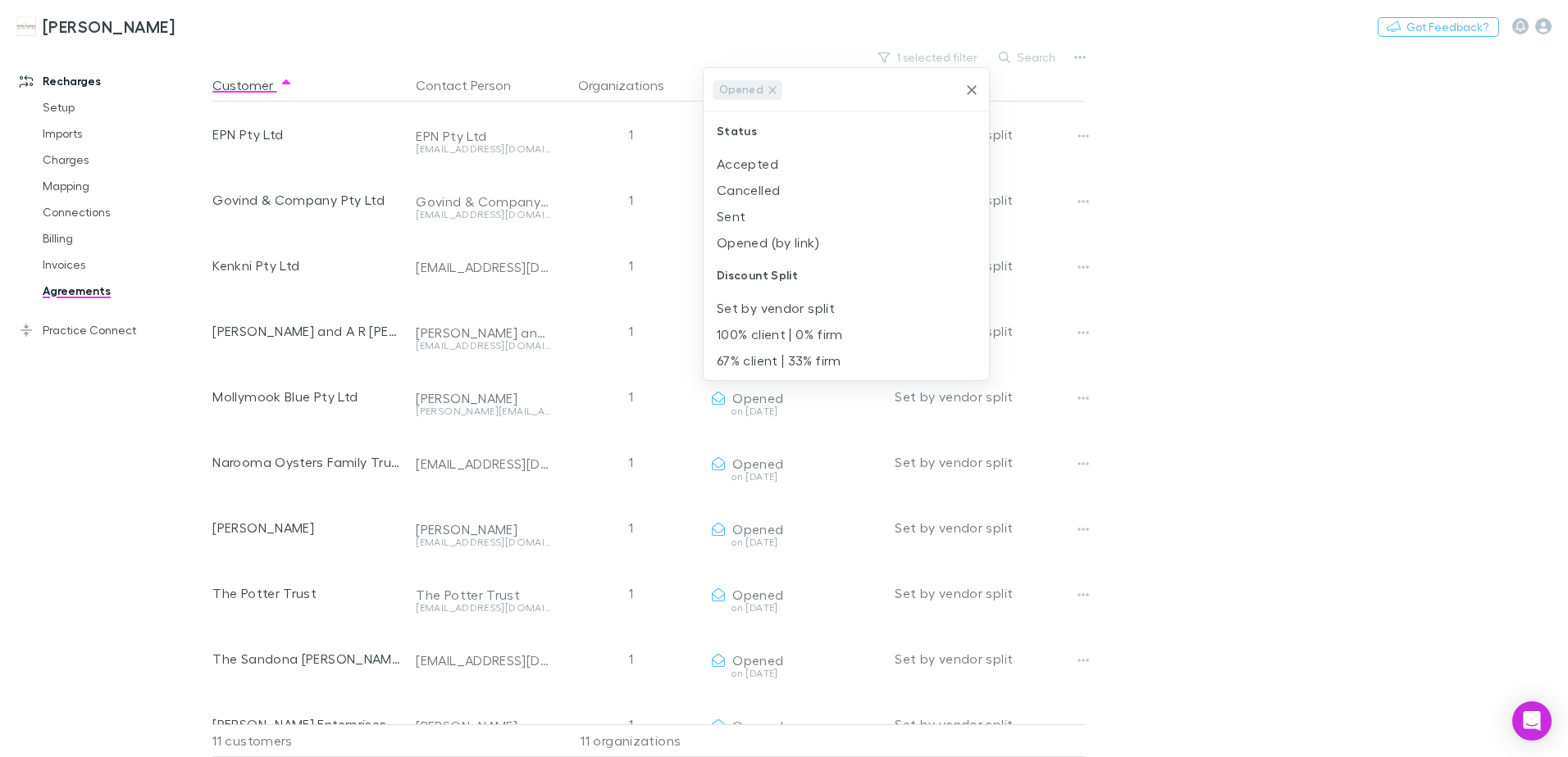
click at [753, 214] on li "Sent" at bounding box center [846, 217] width 286 height 26
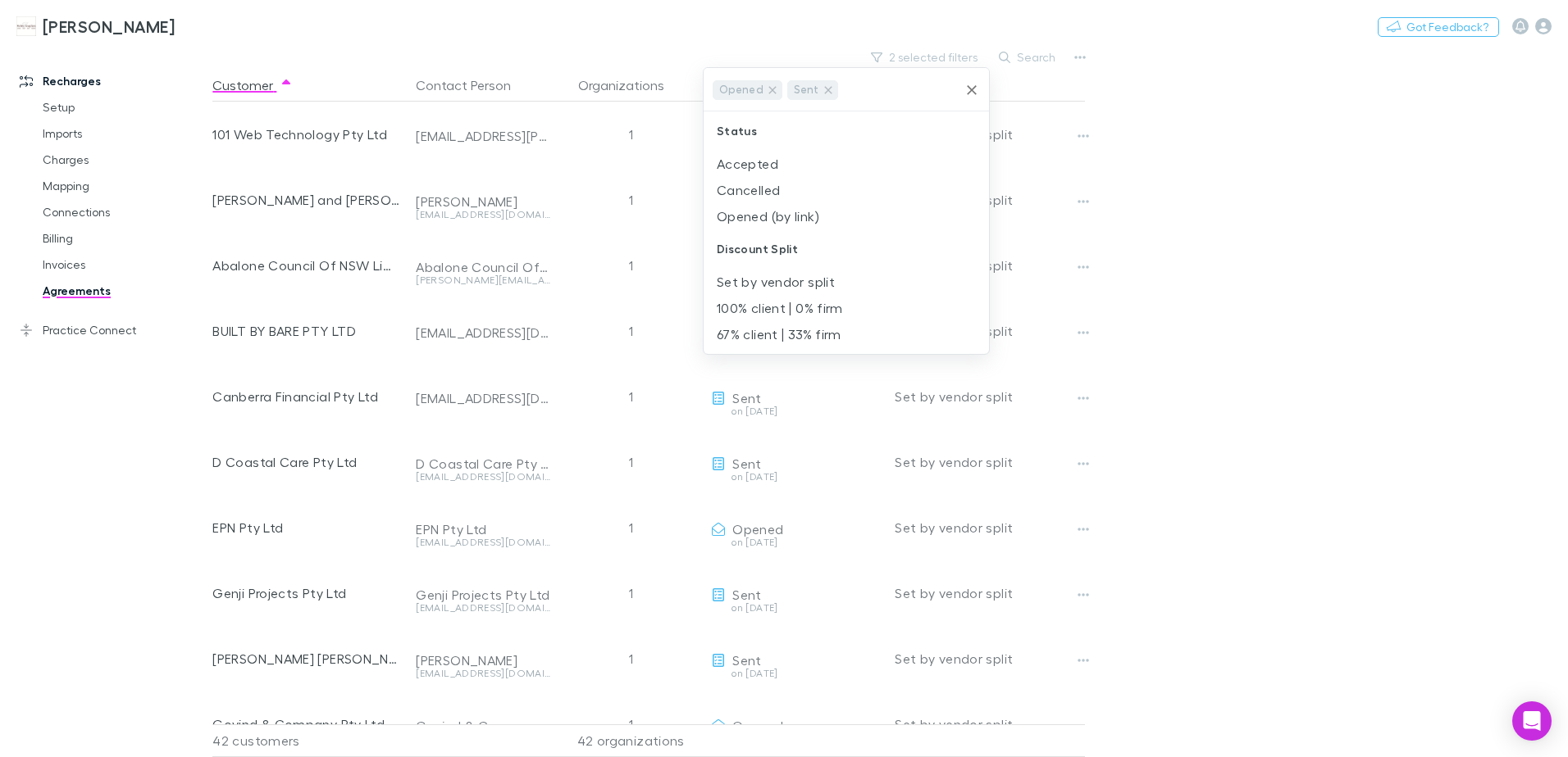
click at [753, 214] on li "Opened (by link)" at bounding box center [846, 217] width 286 height 26
click at [1209, 151] on div at bounding box center [784, 378] width 1568 height 757
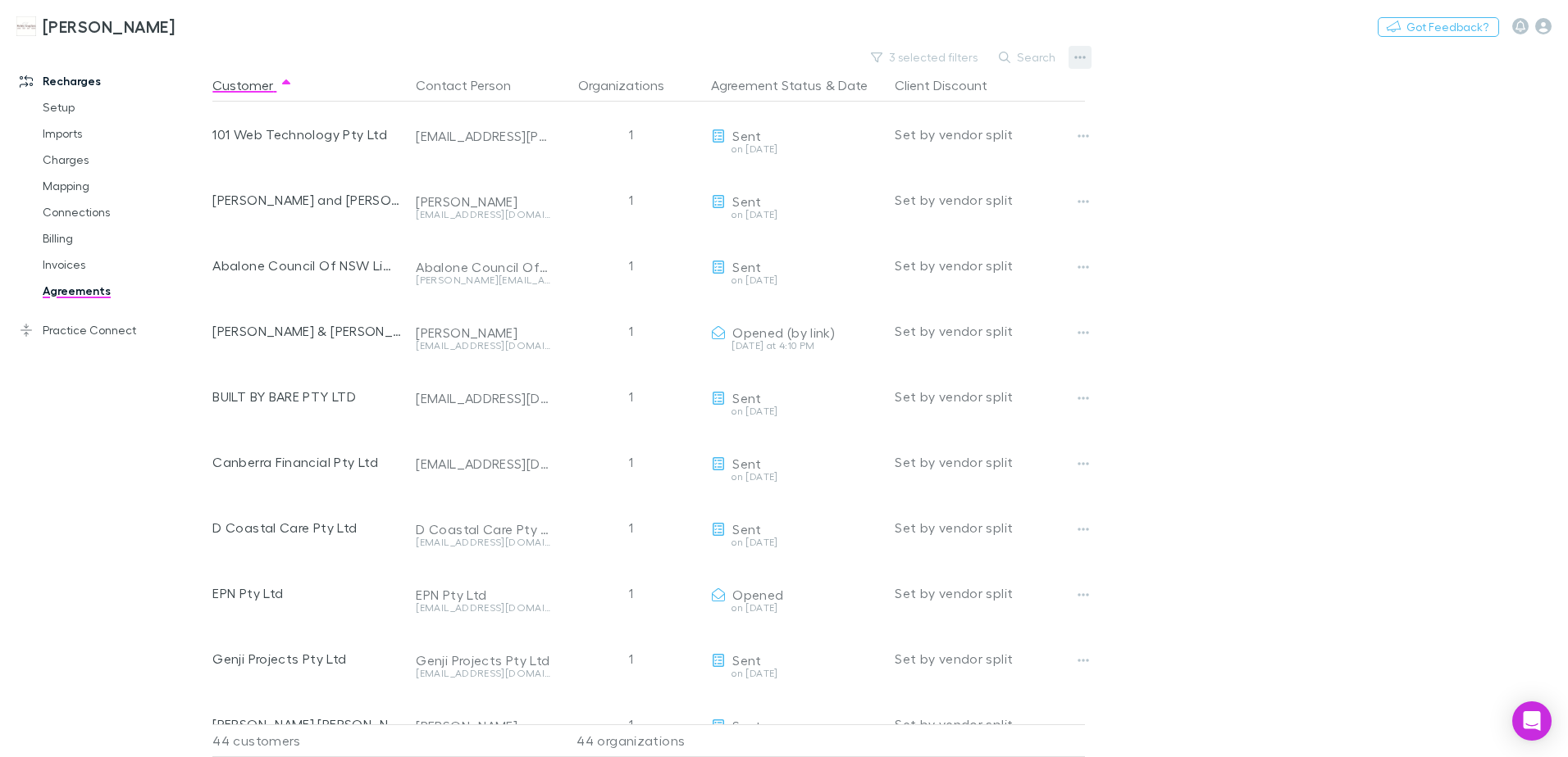
click at [1074, 53] on button "button" at bounding box center [1080, 58] width 23 height 23
click at [919, 83] on p "Export CSV" at bounding box center [978, 85] width 225 height 20
click at [1008, 169] on p "Sent and Opened agreements" at bounding box center [978, 169] width 199 height 20
click at [80, 280] on link "Agreements" at bounding box center [123, 291] width 195 height 26
click at [964, 61] on button "3 selected filters" at bounding box center [924, 57] width 125 height 20
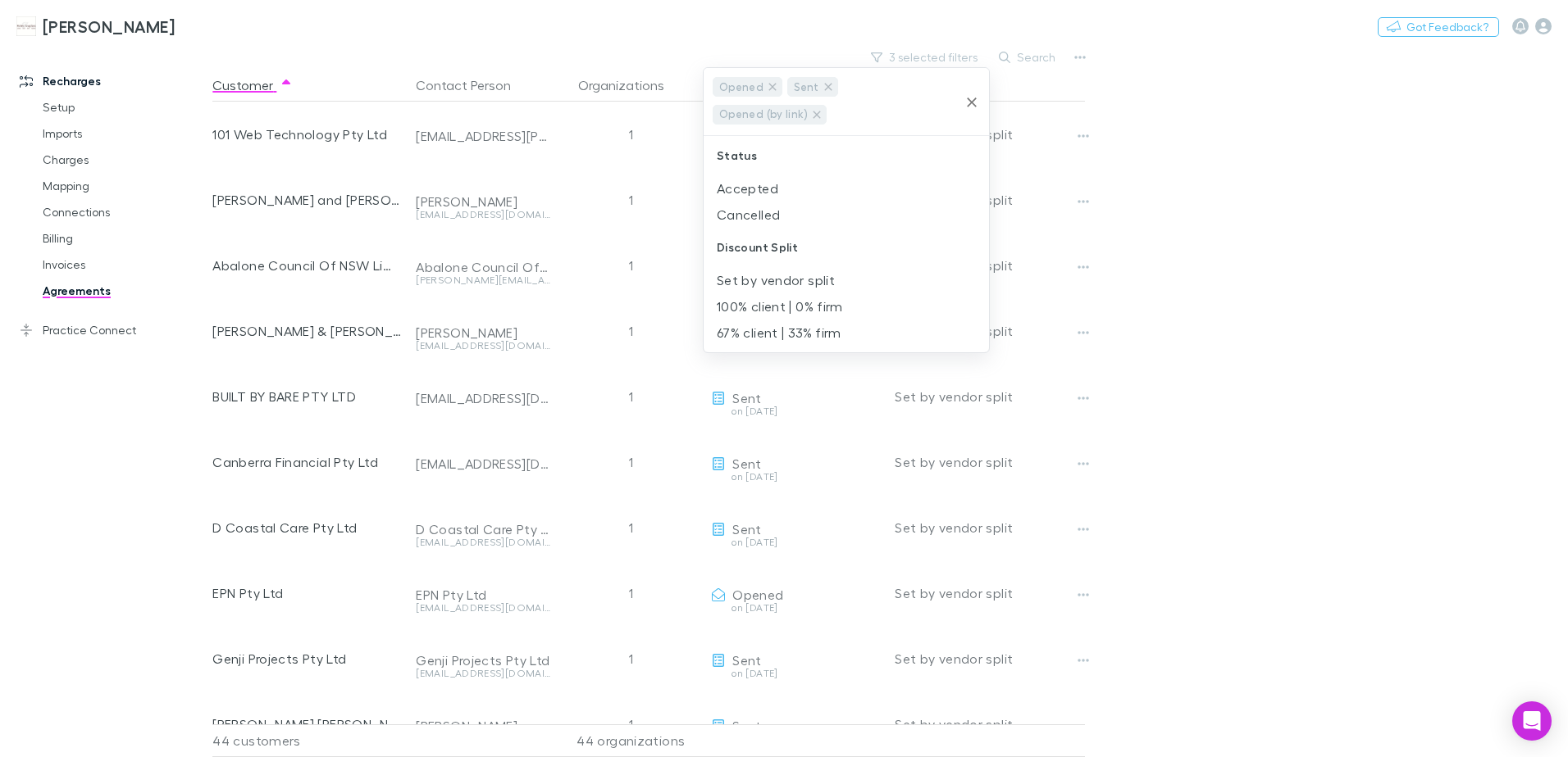
click at [969, 101] on icon "Clear" at bounding box center [971, 102] width 17 height 17
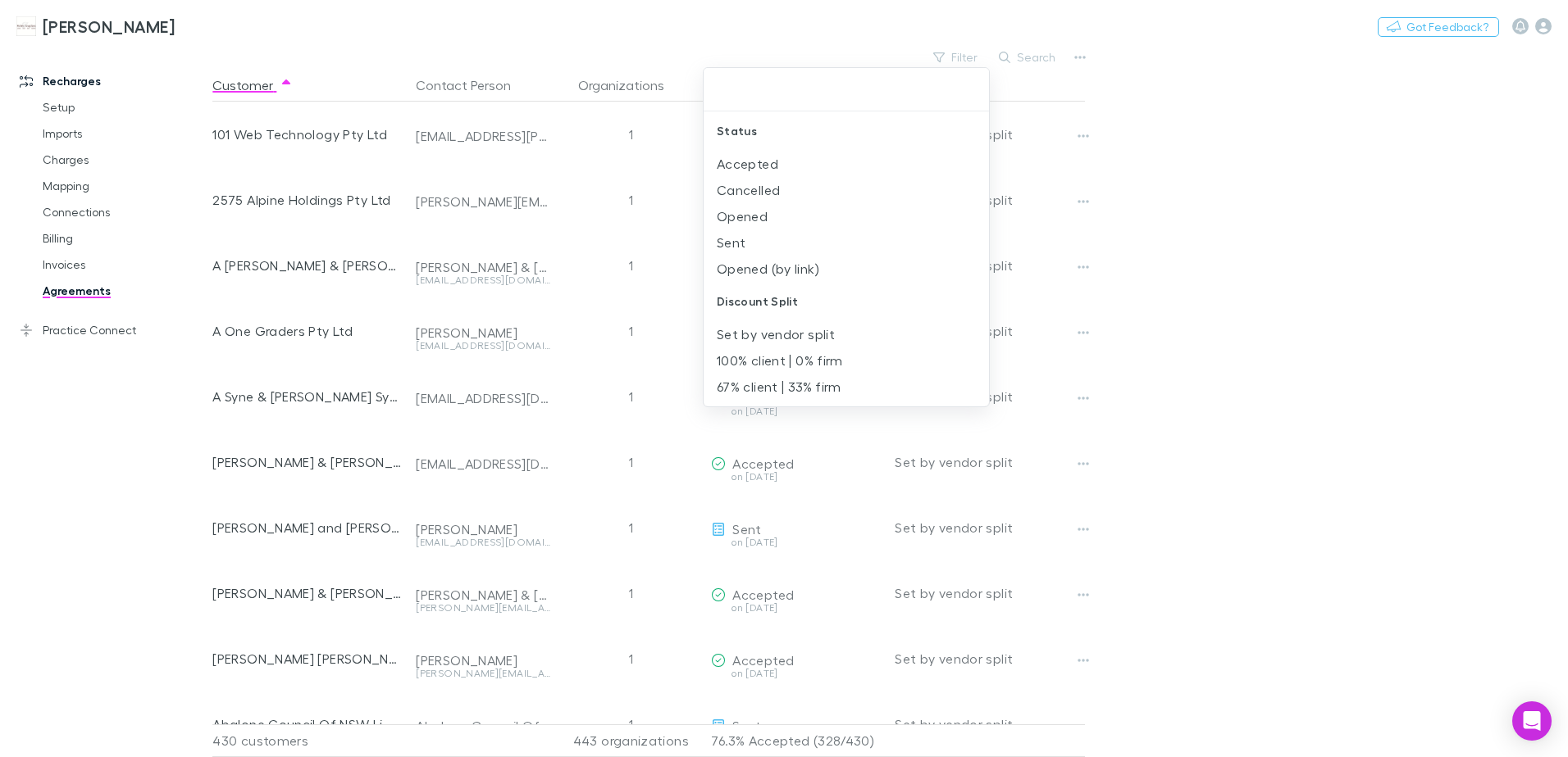
click at [1222, 368] on div at bounding box center [784, 378] width 1568 height 757
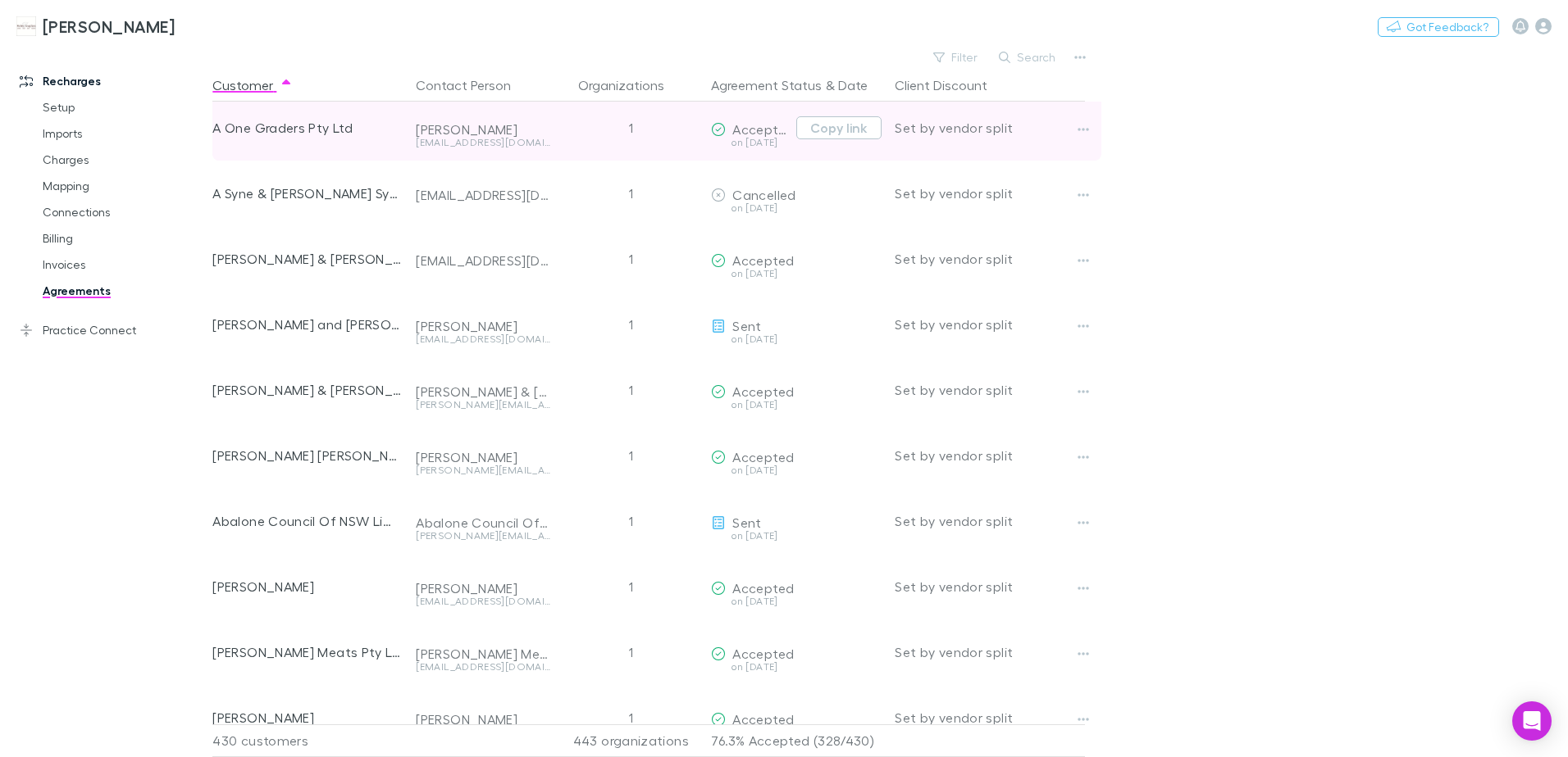
scroll to position [82, 0]
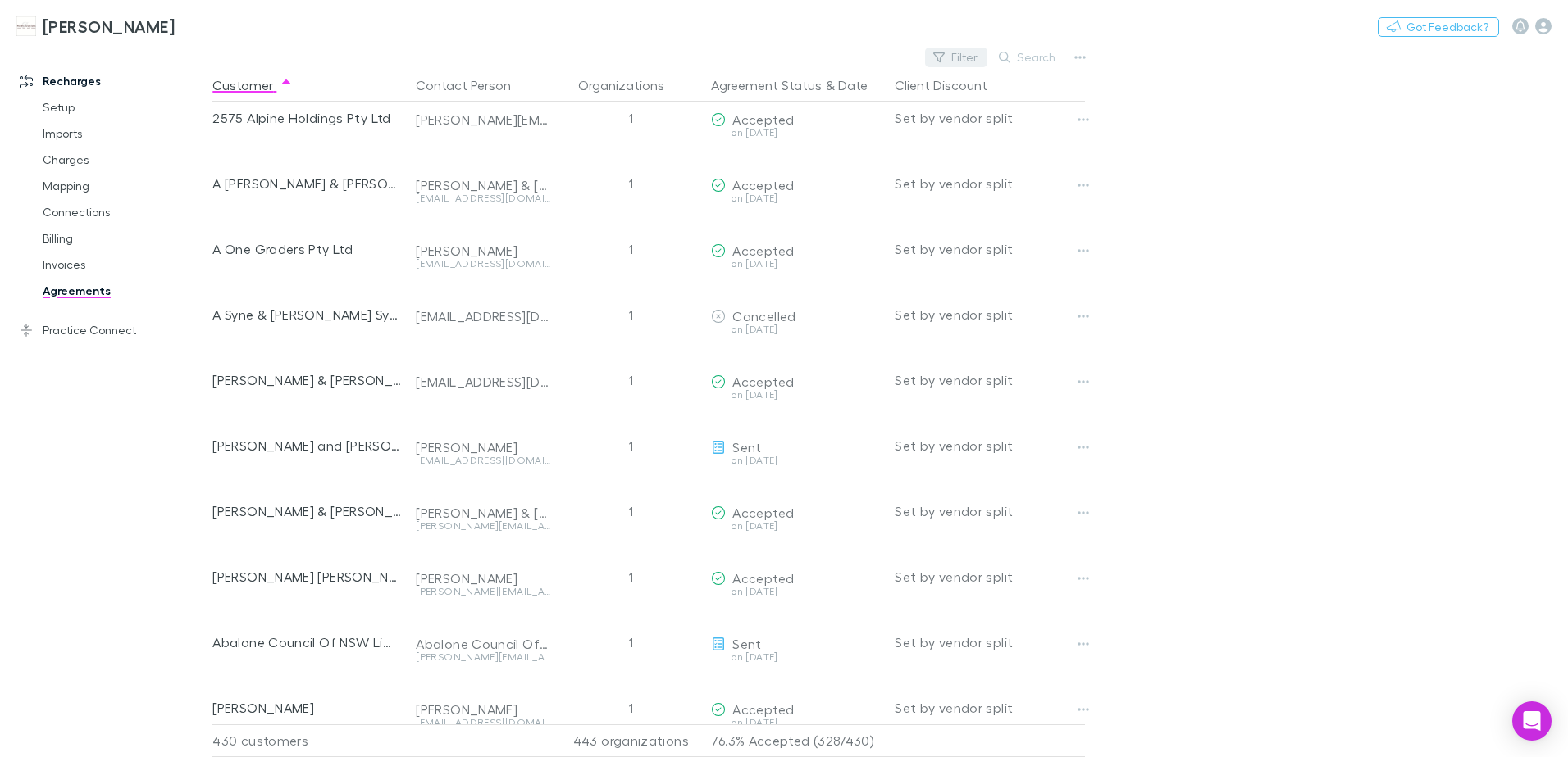
click at [971, 61] on button "Filter" at bounding box center [956, 57] width 62 height 20
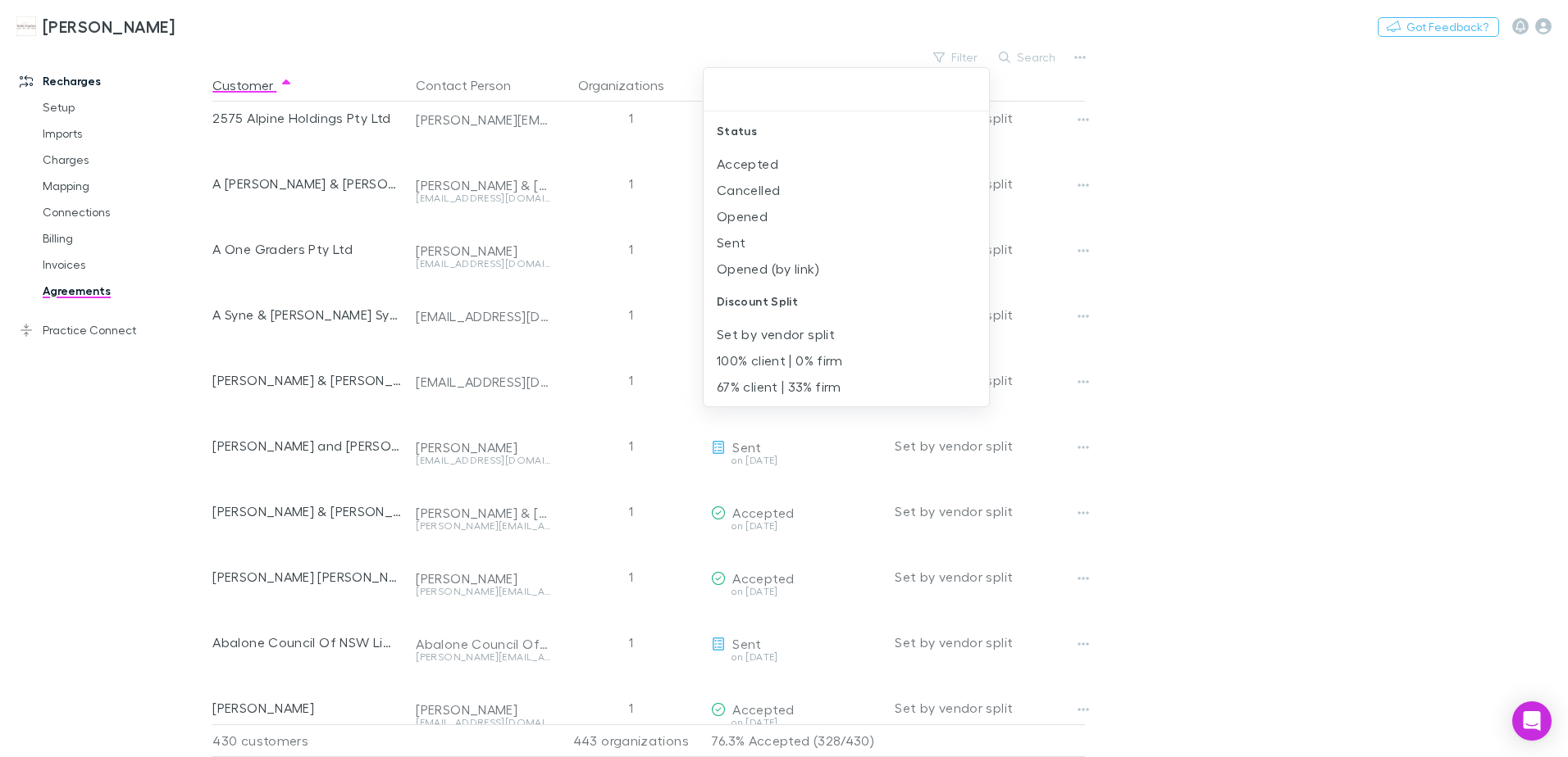
click at [1143, 187] on div at bounding box center [784, 378] width 1568 height 757
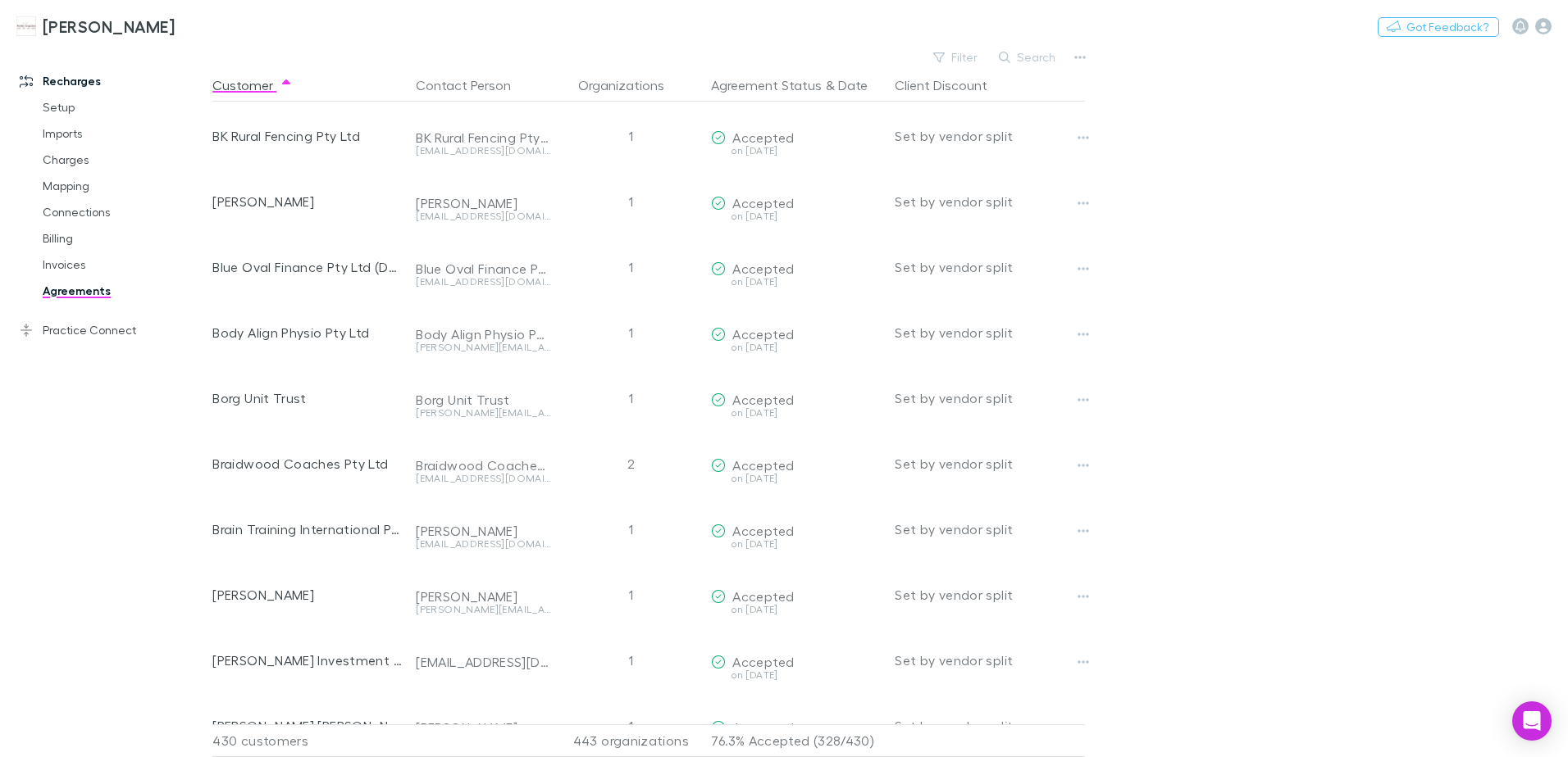
scroll to position [3197, 0]
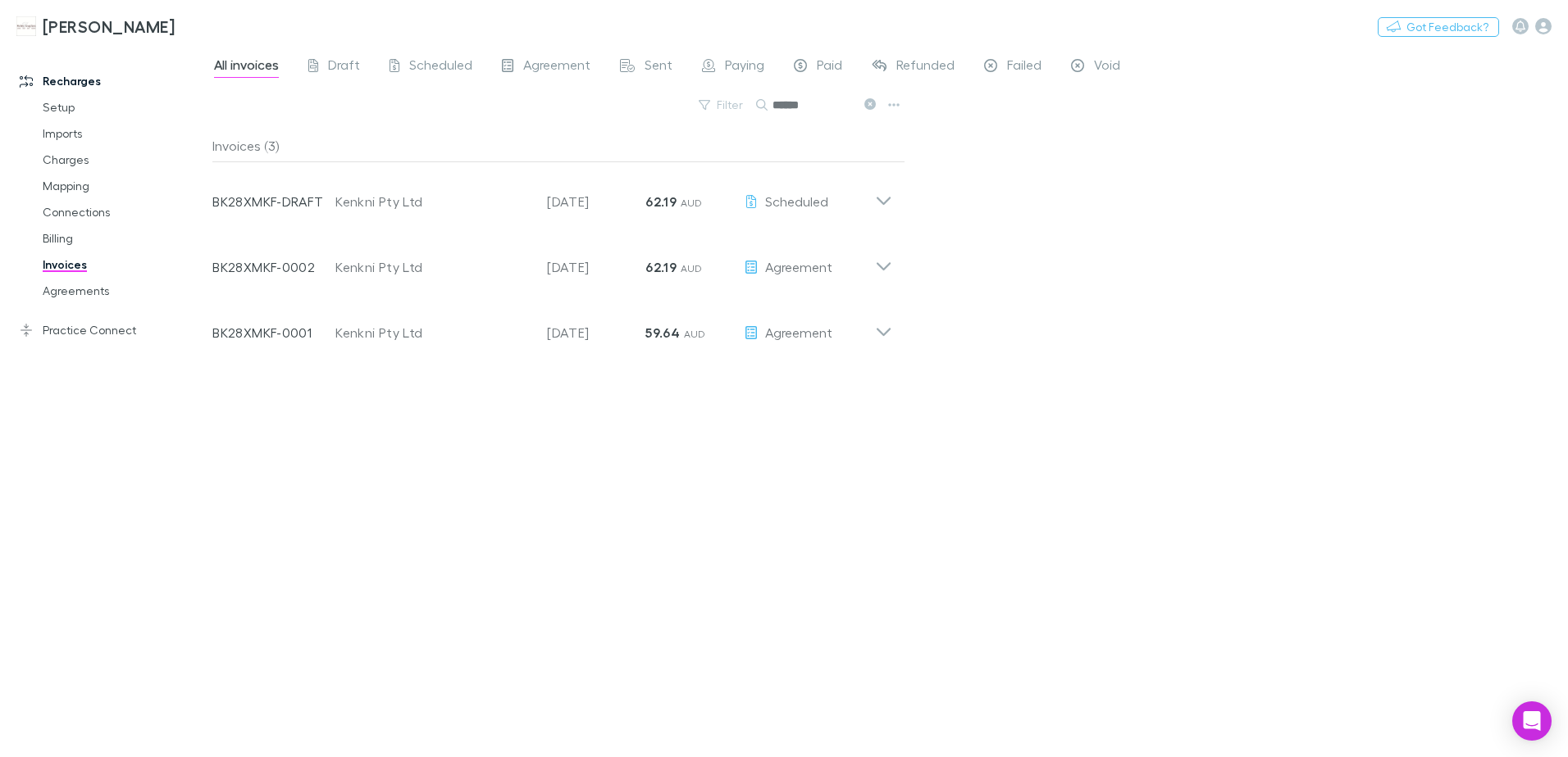
click at [869, 109] on icon at bounding box center [869, 104] width 11 height 11
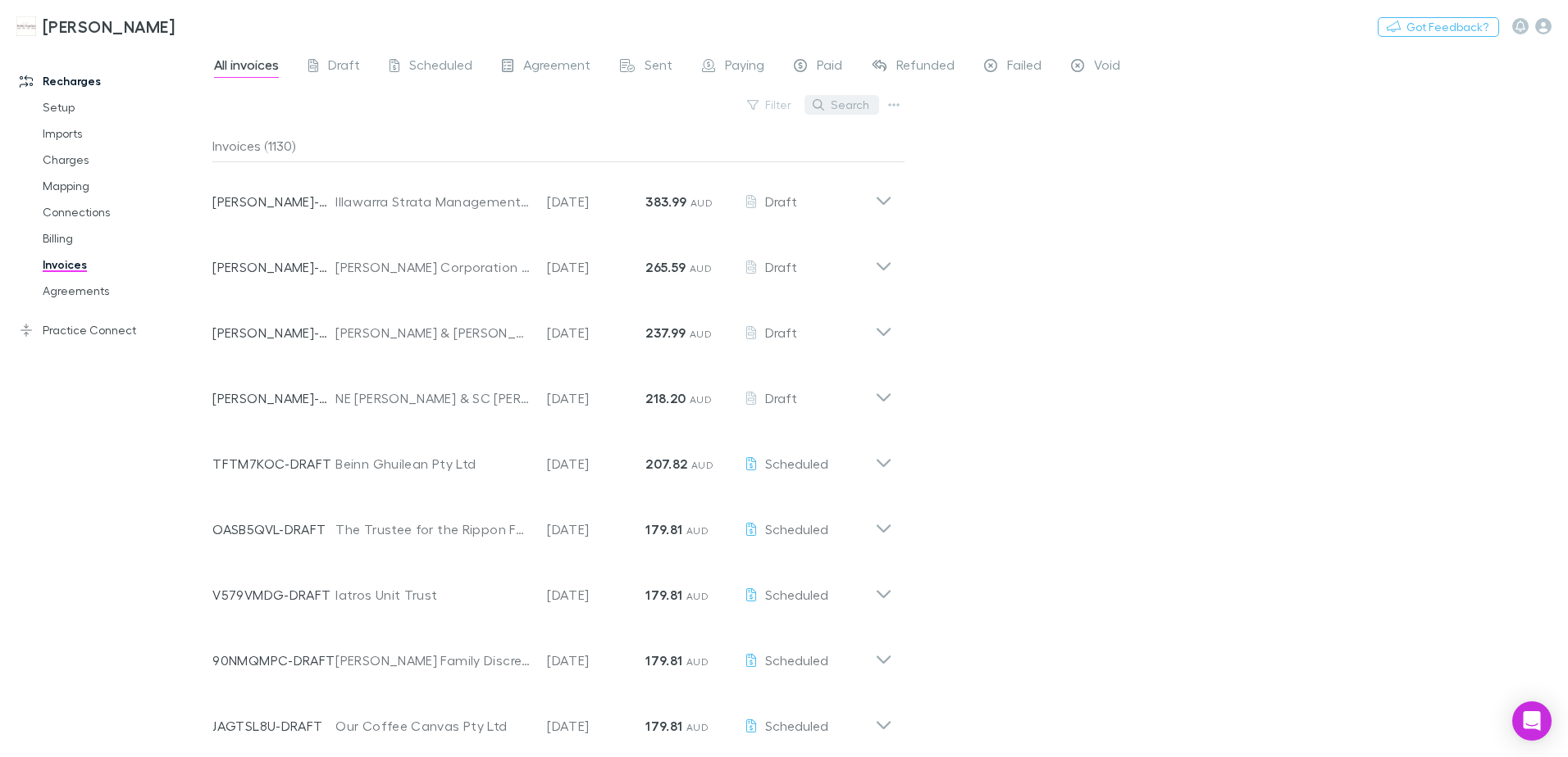
click at [838, 104] on button "Search" at bounding box center [841, 105] width 74 height 20
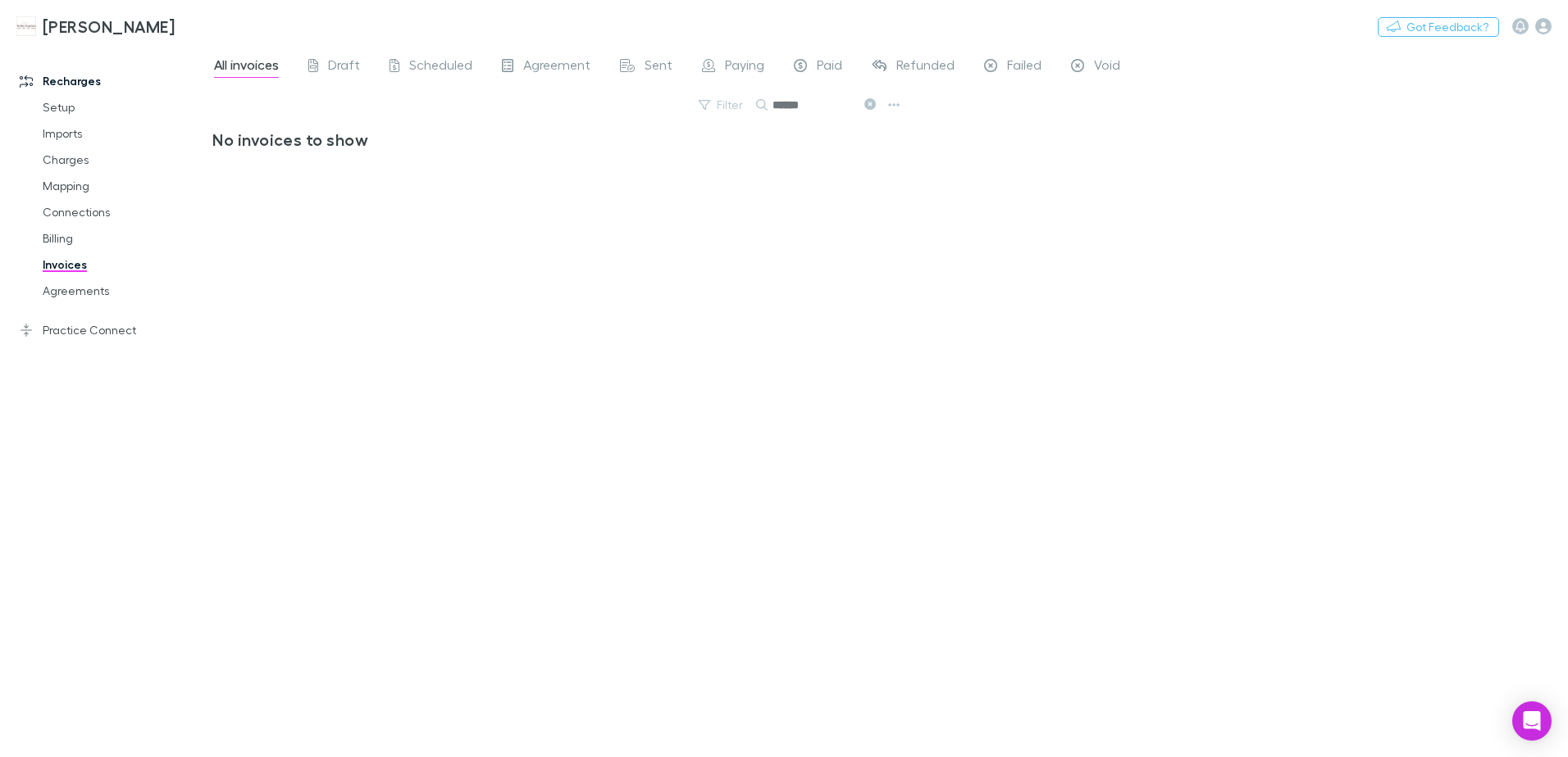
type input "******"
click at [74, 296] on link "Agreements" at bounding box center [123, 291] width 195 height 26
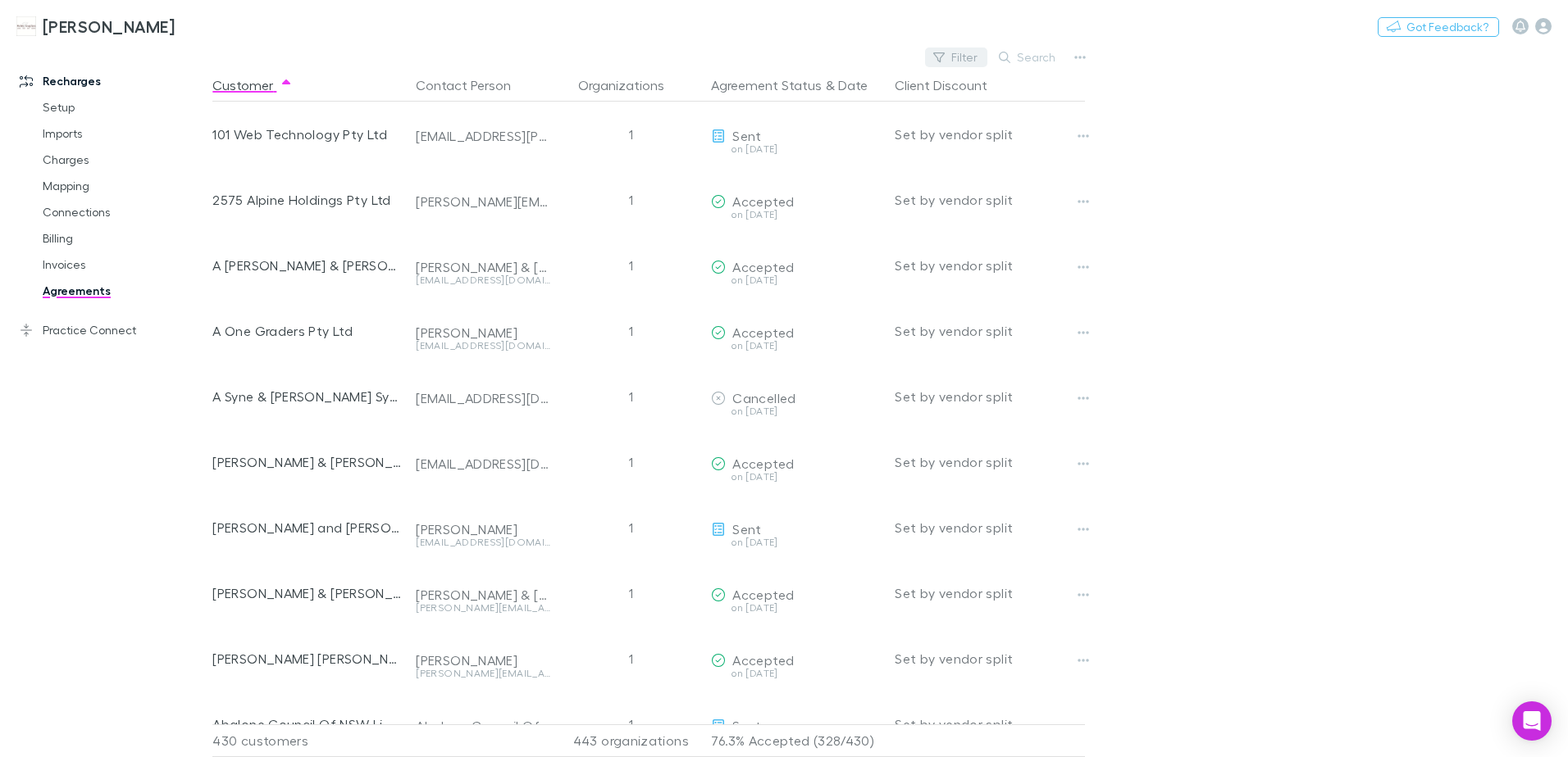
click at [961, 59] on button "Filter" at bounding box center [956, 57] width 62 height 20
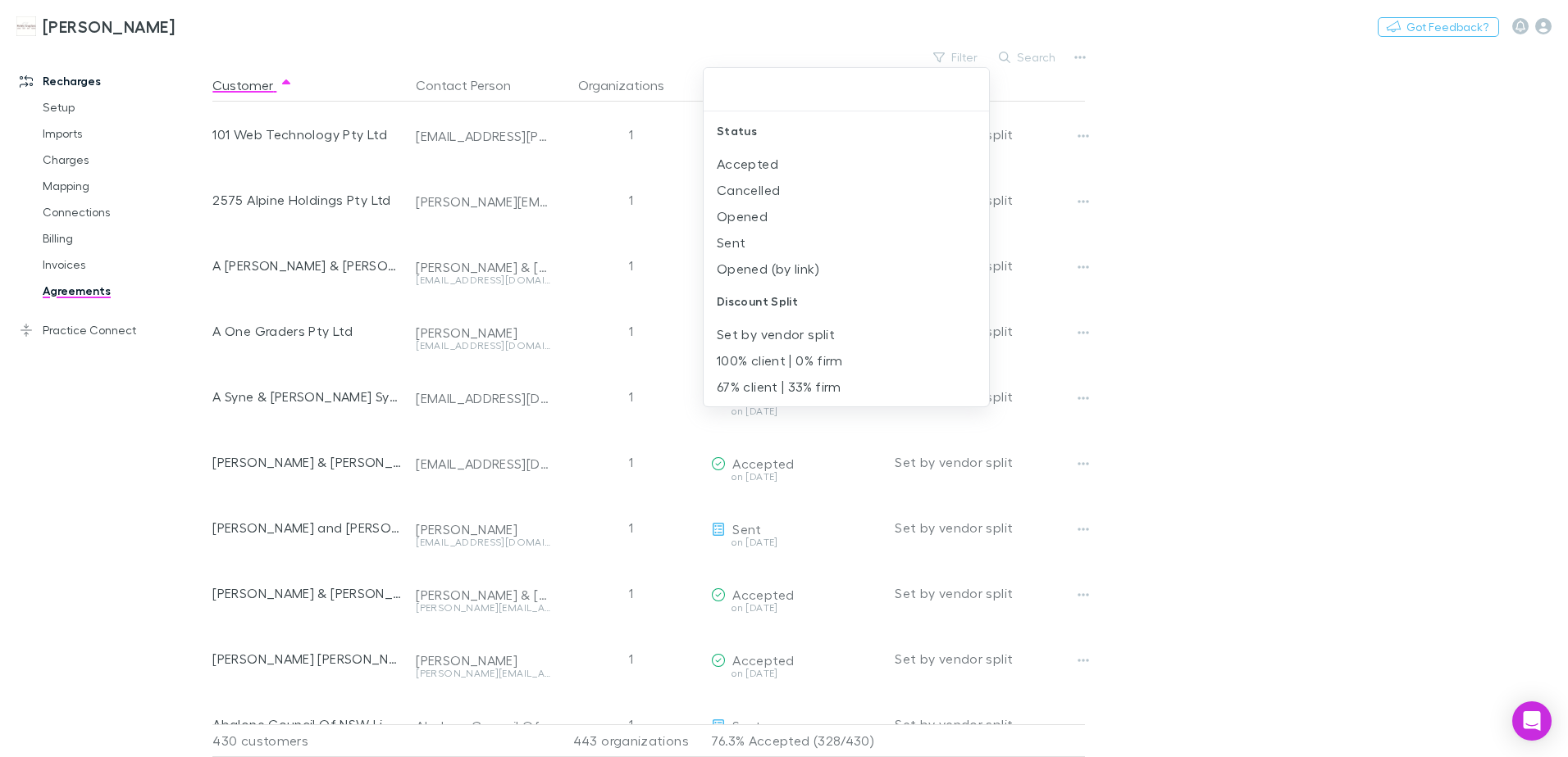
click at [1018, 58] on div at bounding box center [784, 378] width 1568 height 757
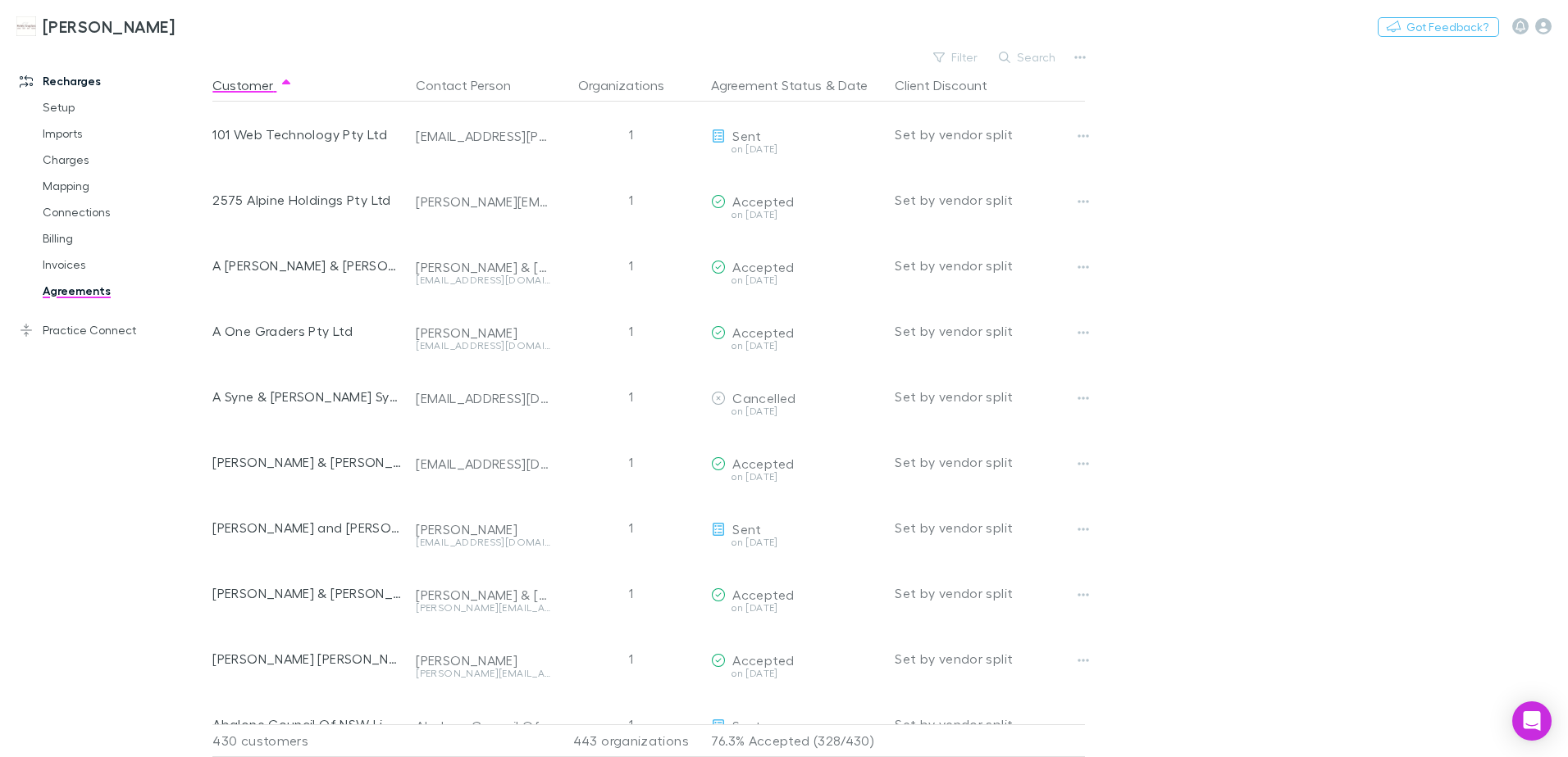
click at [1018, 58] on button "Search" at bounding box center [1027, 57] width 74 height 20
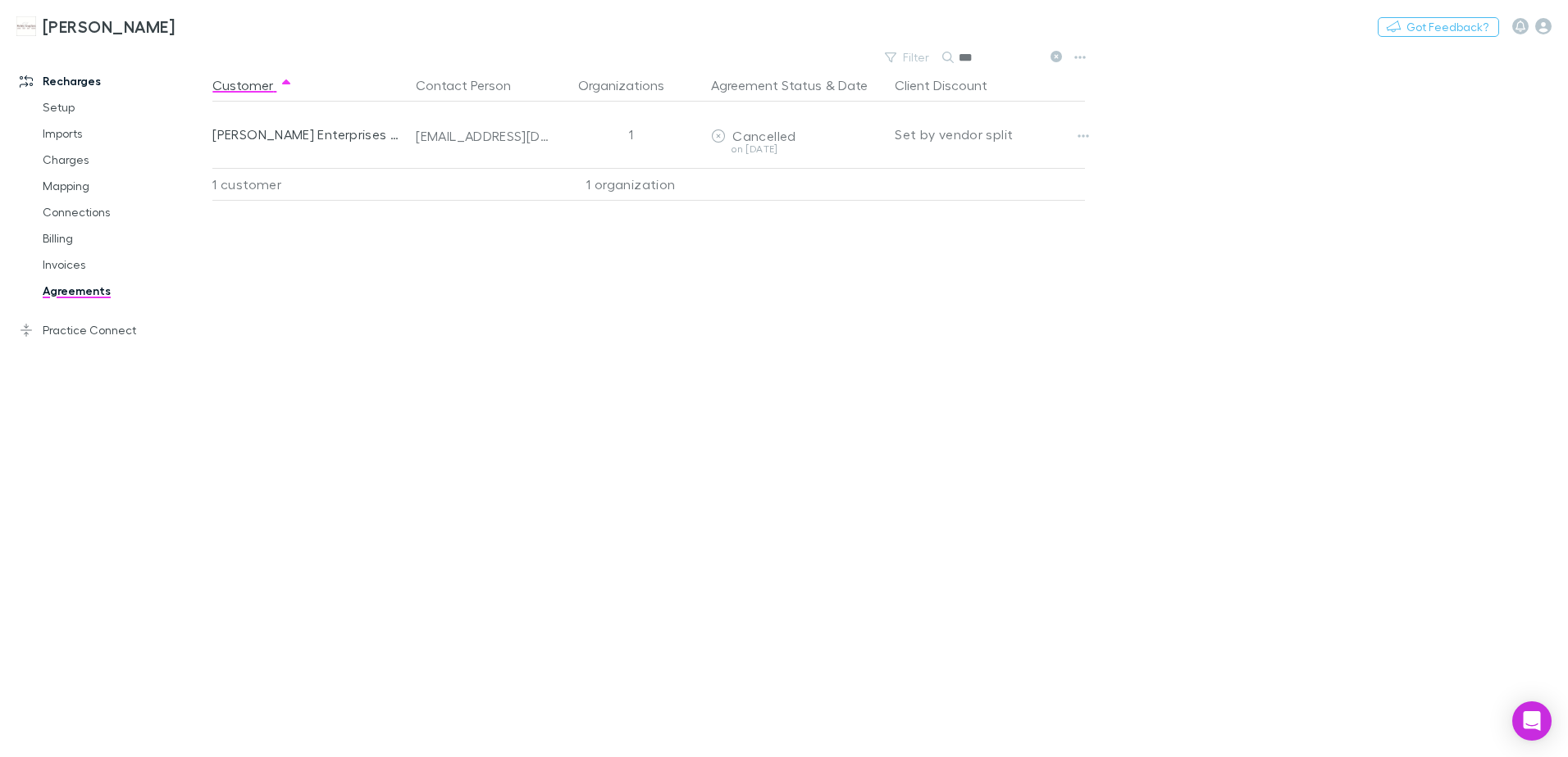
type input "**"
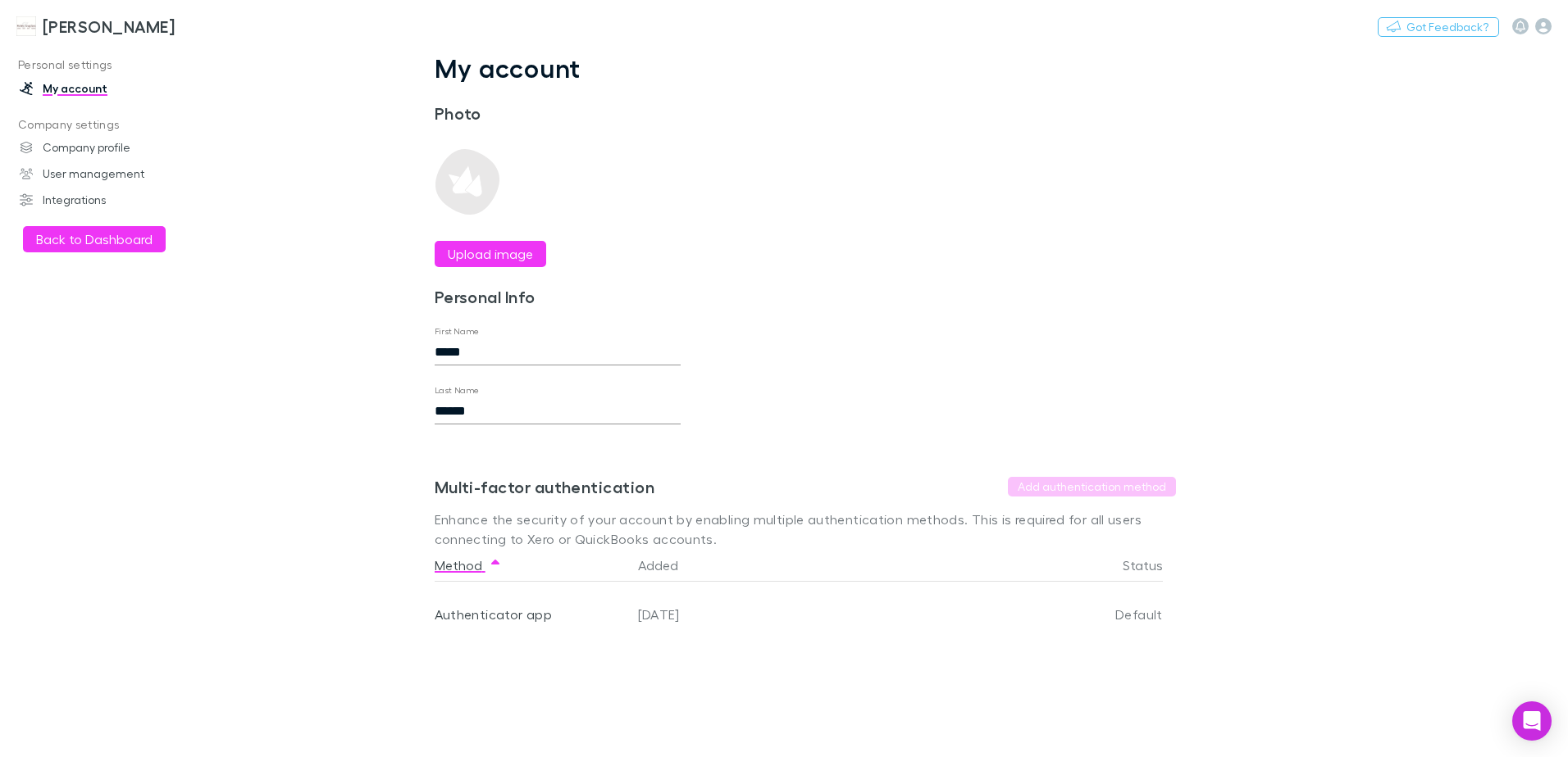
click at [105, 28] on h3 "[PERSON_NAME]" at bounding box center [108, 26] width 132 height 20
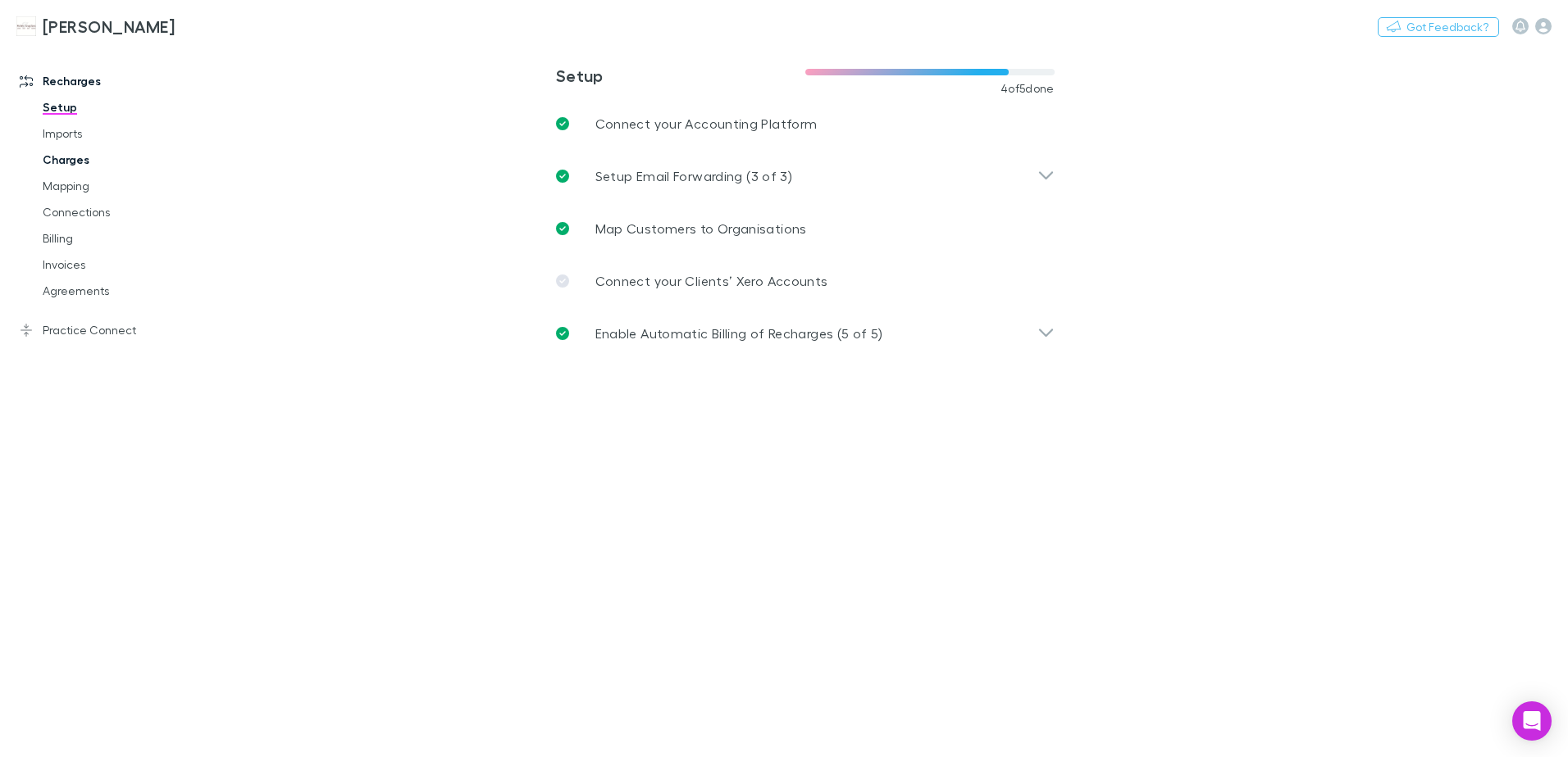
click at [85, 154] on link "Charges" at bounding box center [123, 160] width 195 height 26
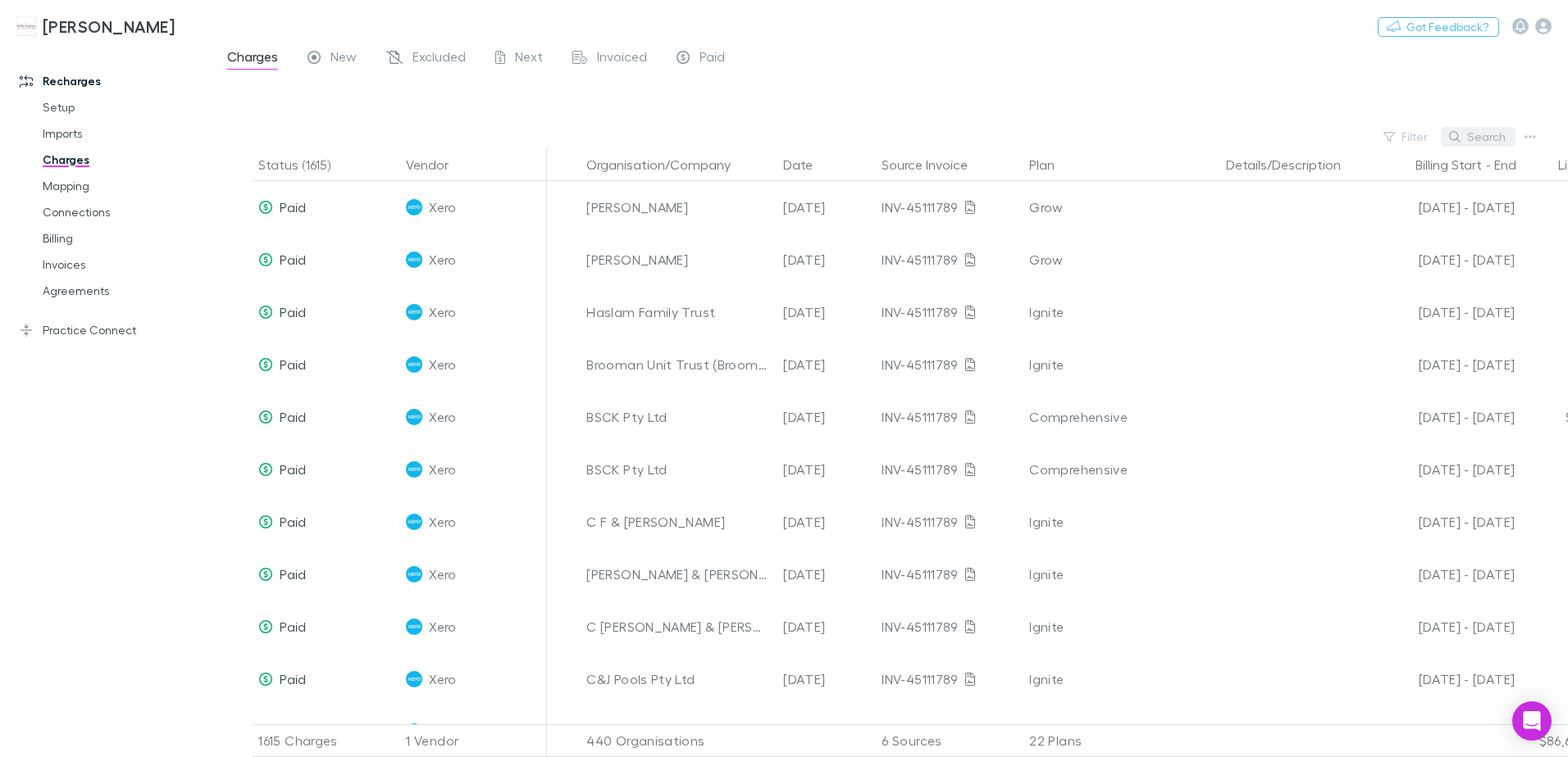
click at [1476, 141] on button "Search" at bounding box center [1477, 136] width 74 height 20
type input "*"
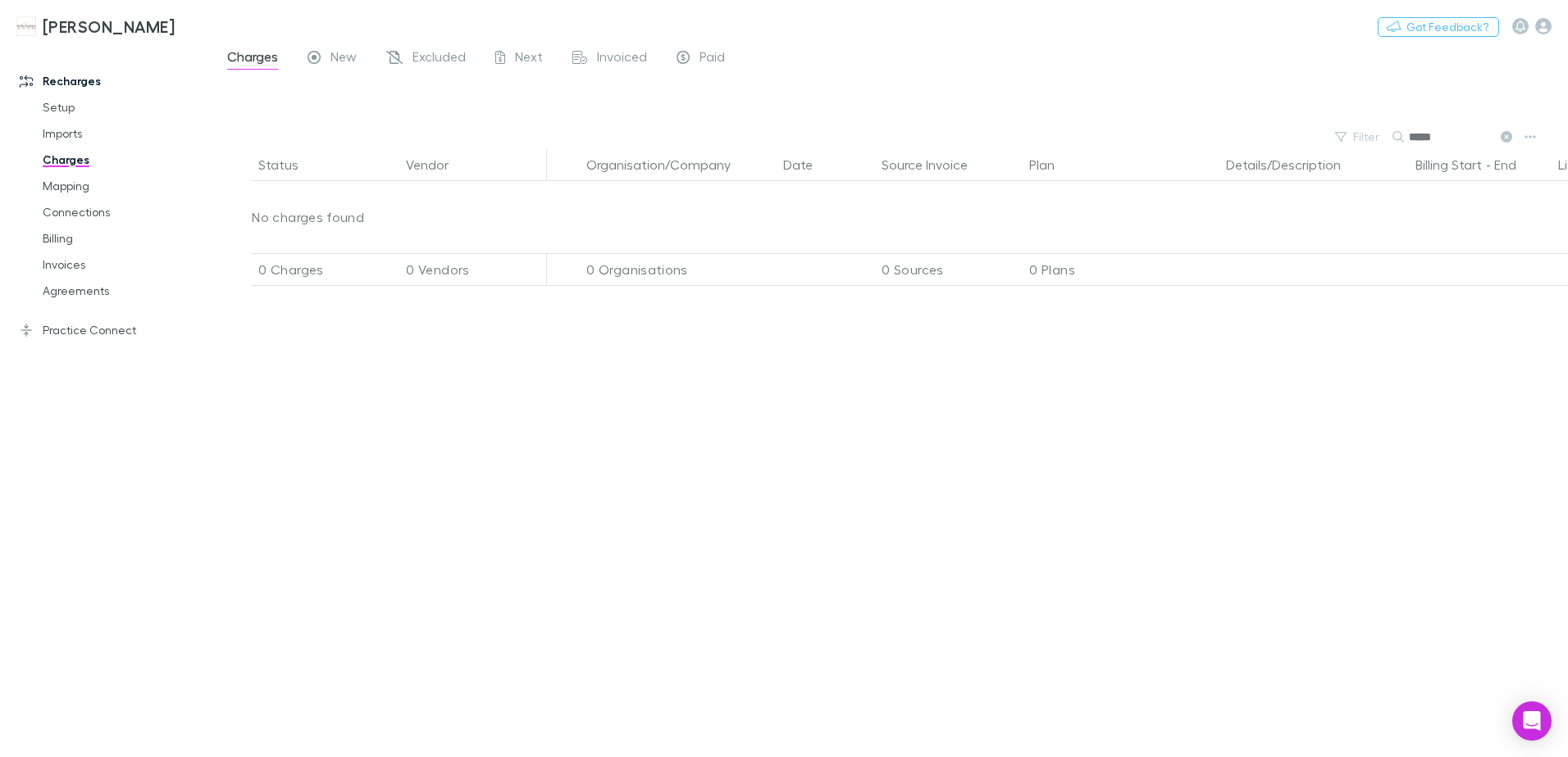
type input "*****"
click at [64, 268] on link "Invoices" at bounding box center [123, 265] width 195 height 26
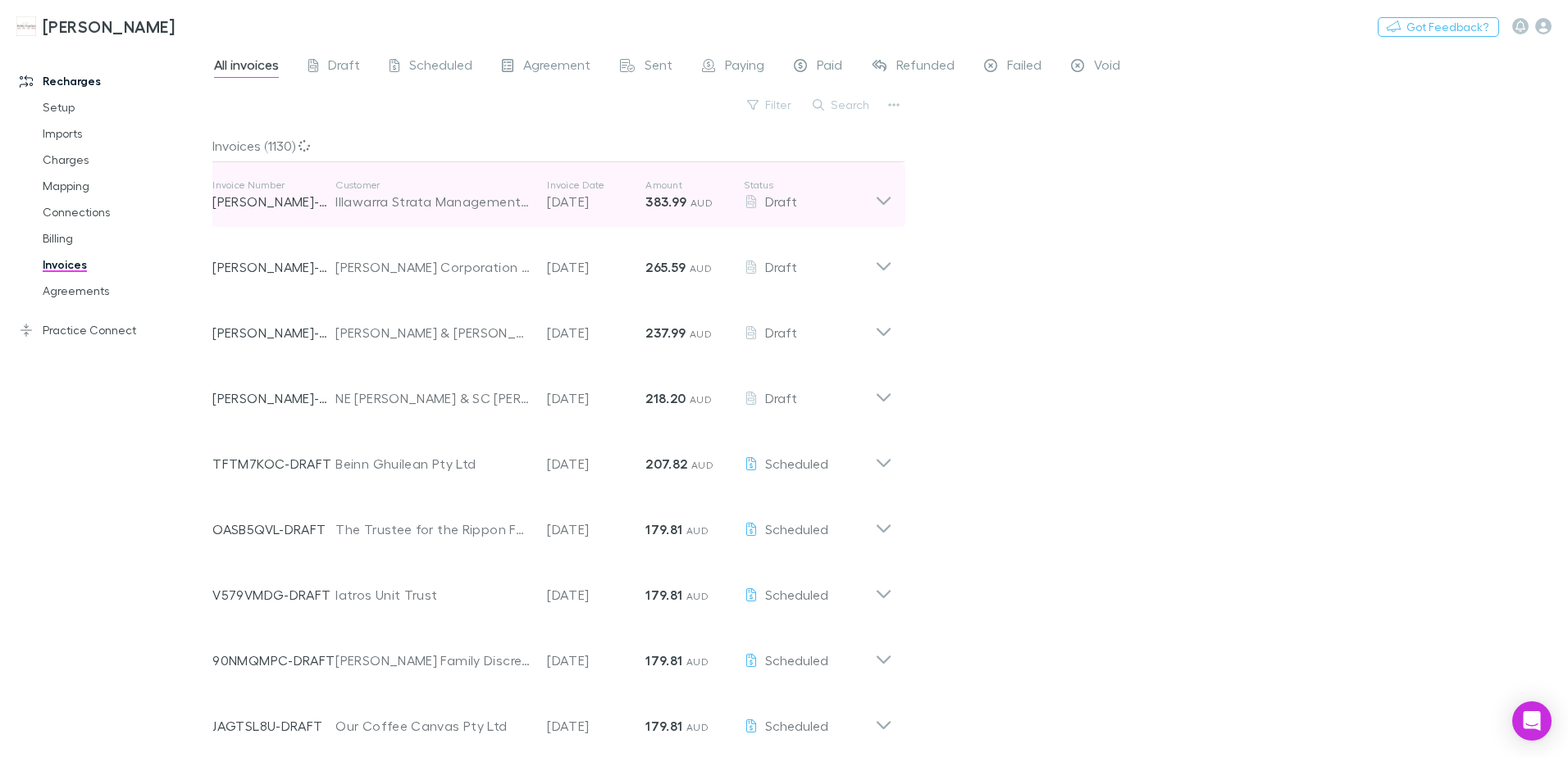
click at [875, 194] on icon at bounding box center [884, 196] width 17 height 33
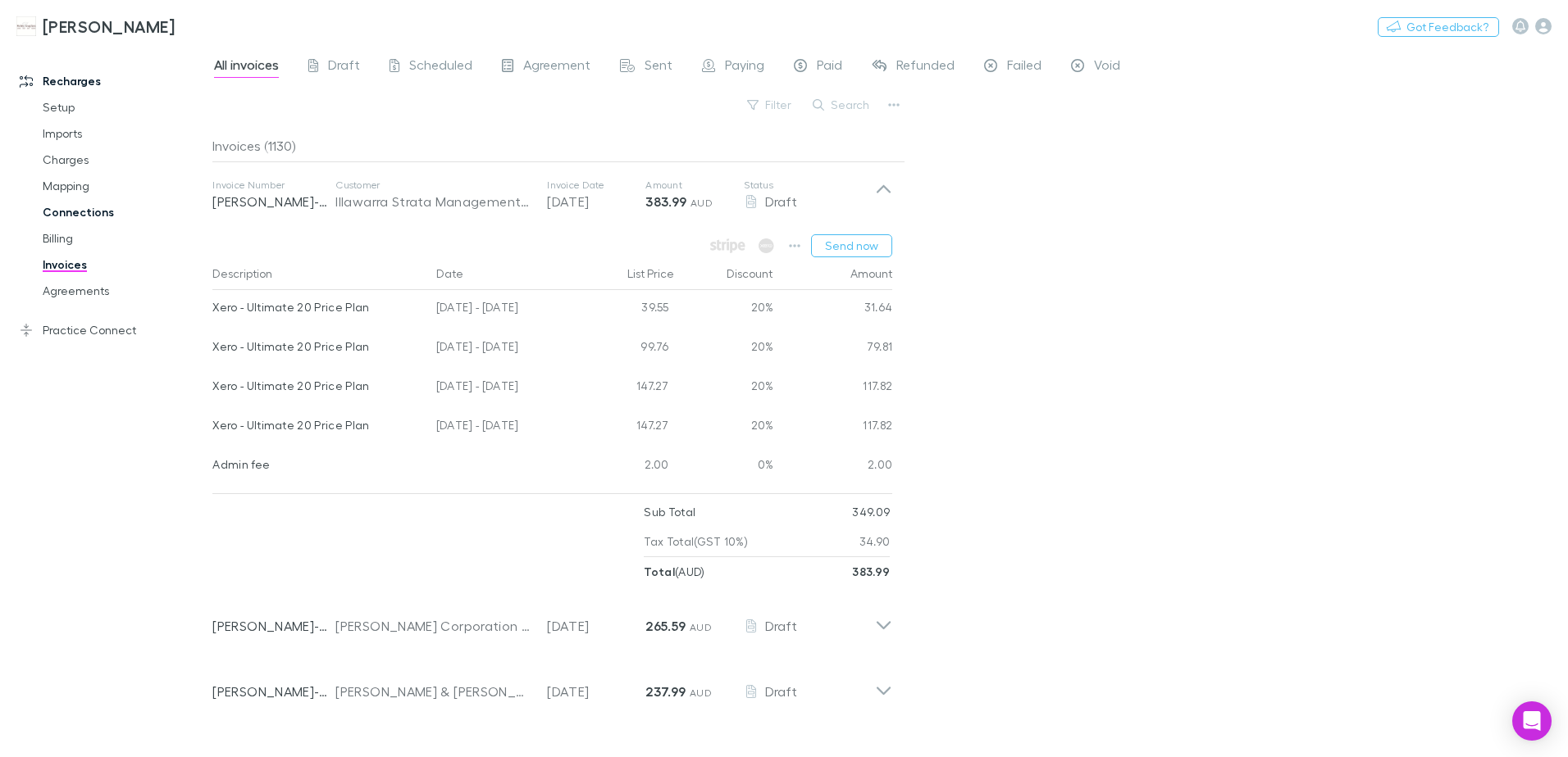
click at [89, 215] on link "Connections" at bounding box center [123, 212] width 195 height 26
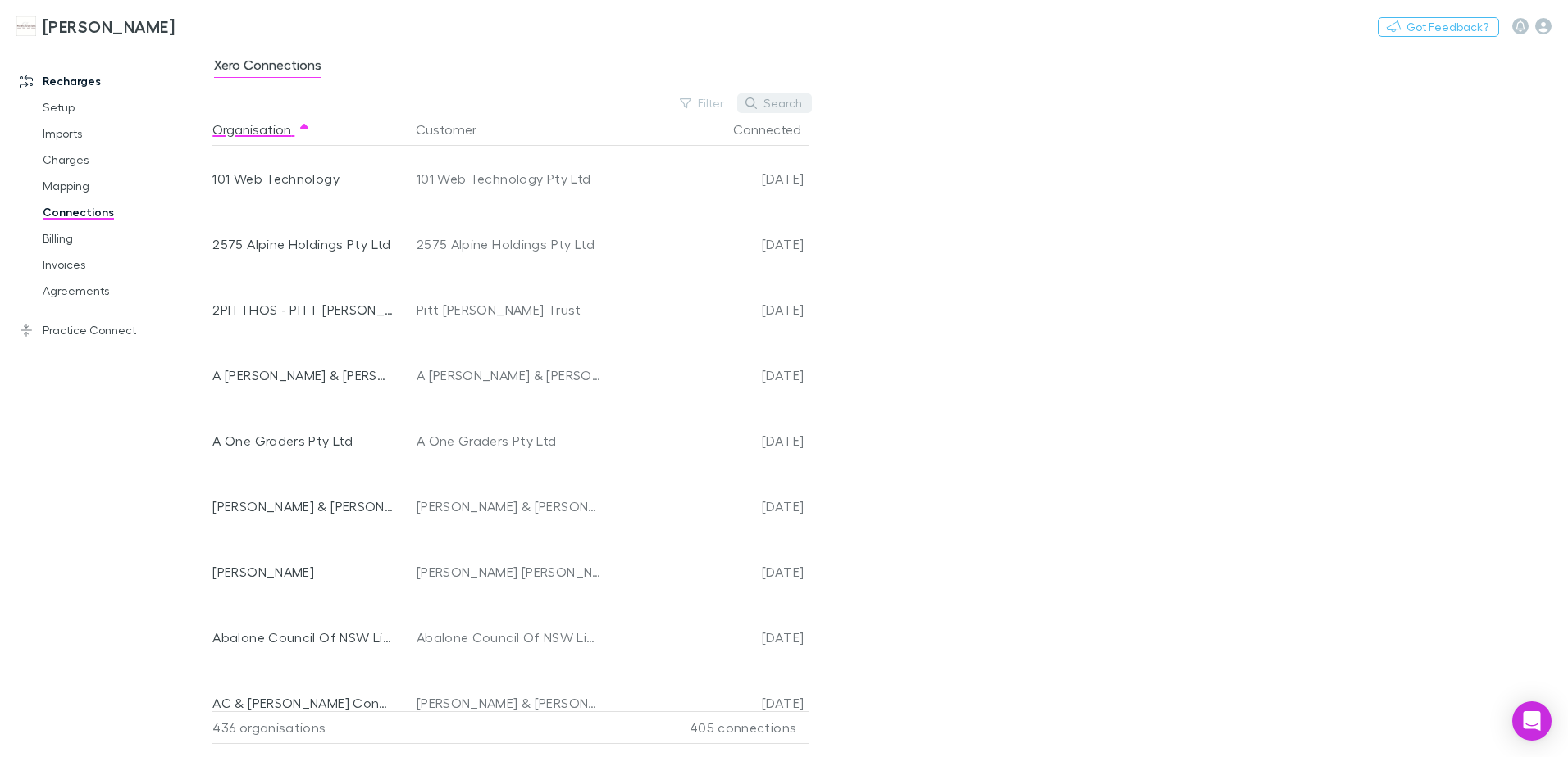
click at [782, 107] on button "Search" at bounding box center [774, 103] width 74 height 20
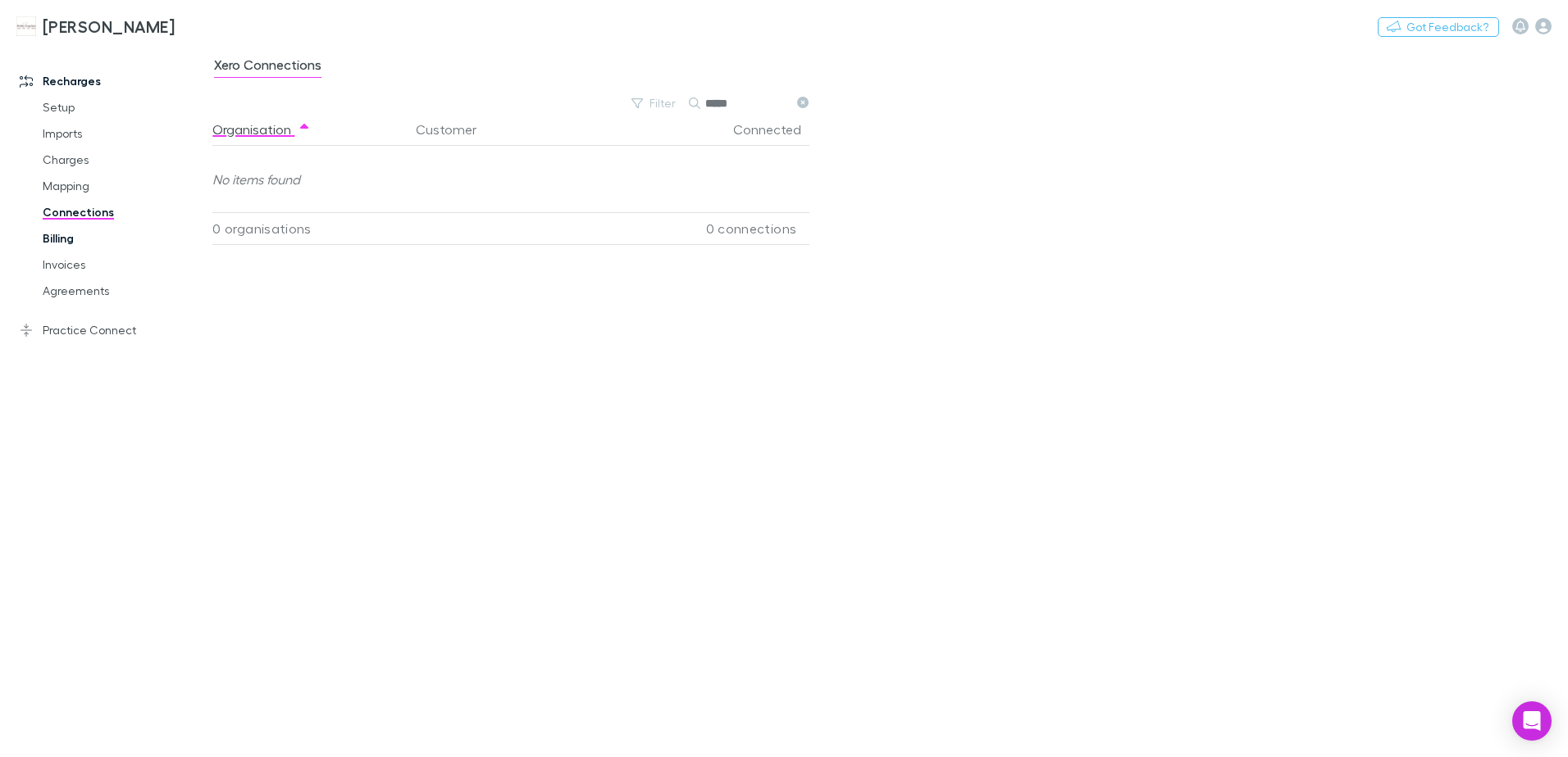
type input "*****"
click at [60, 242] on link "Billing" at bounding box center [123, 238] width 195 height 26
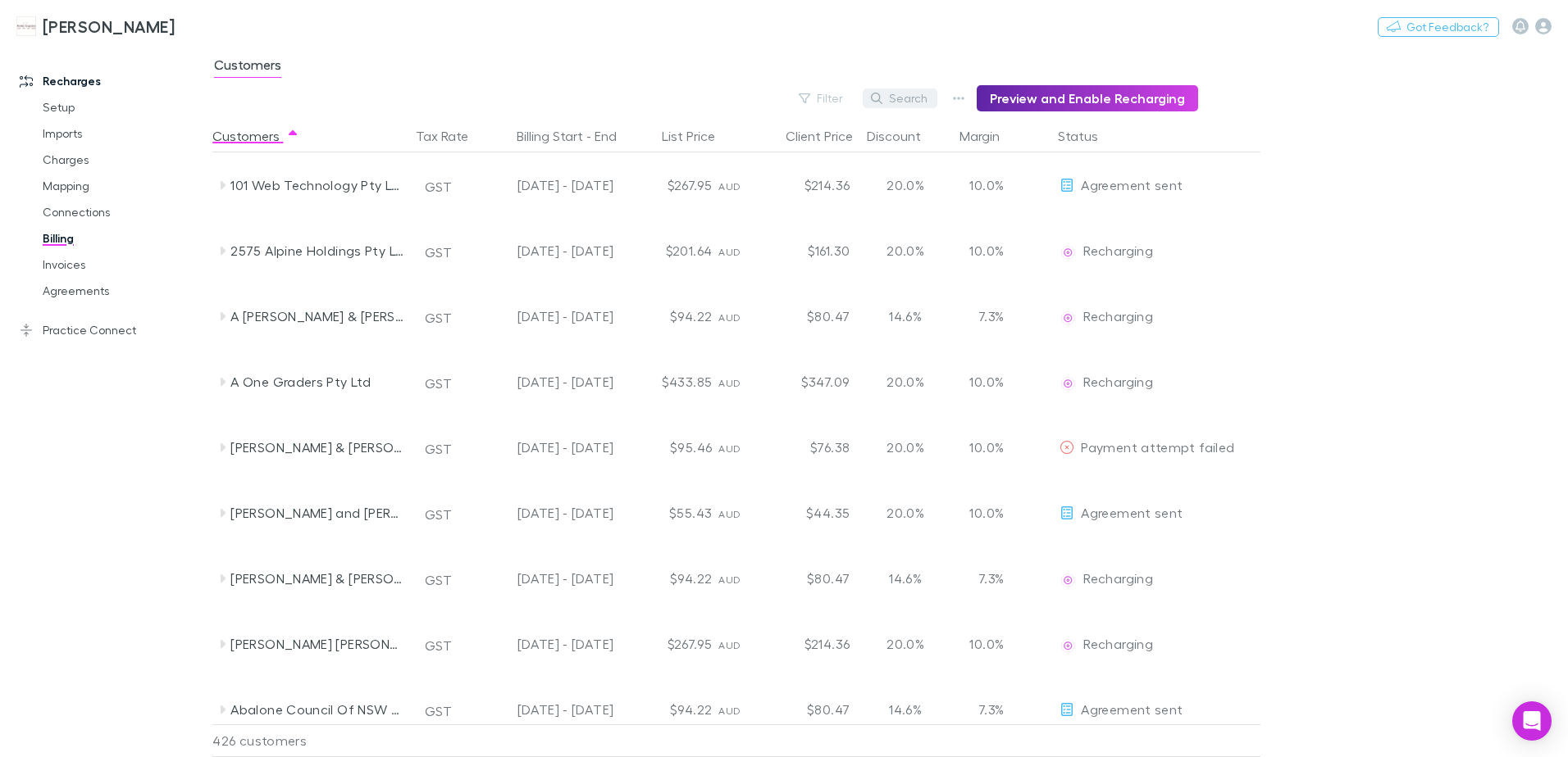
click at [915, 100] on button "Search" at bounding box center [899, 98] width 74 height 20
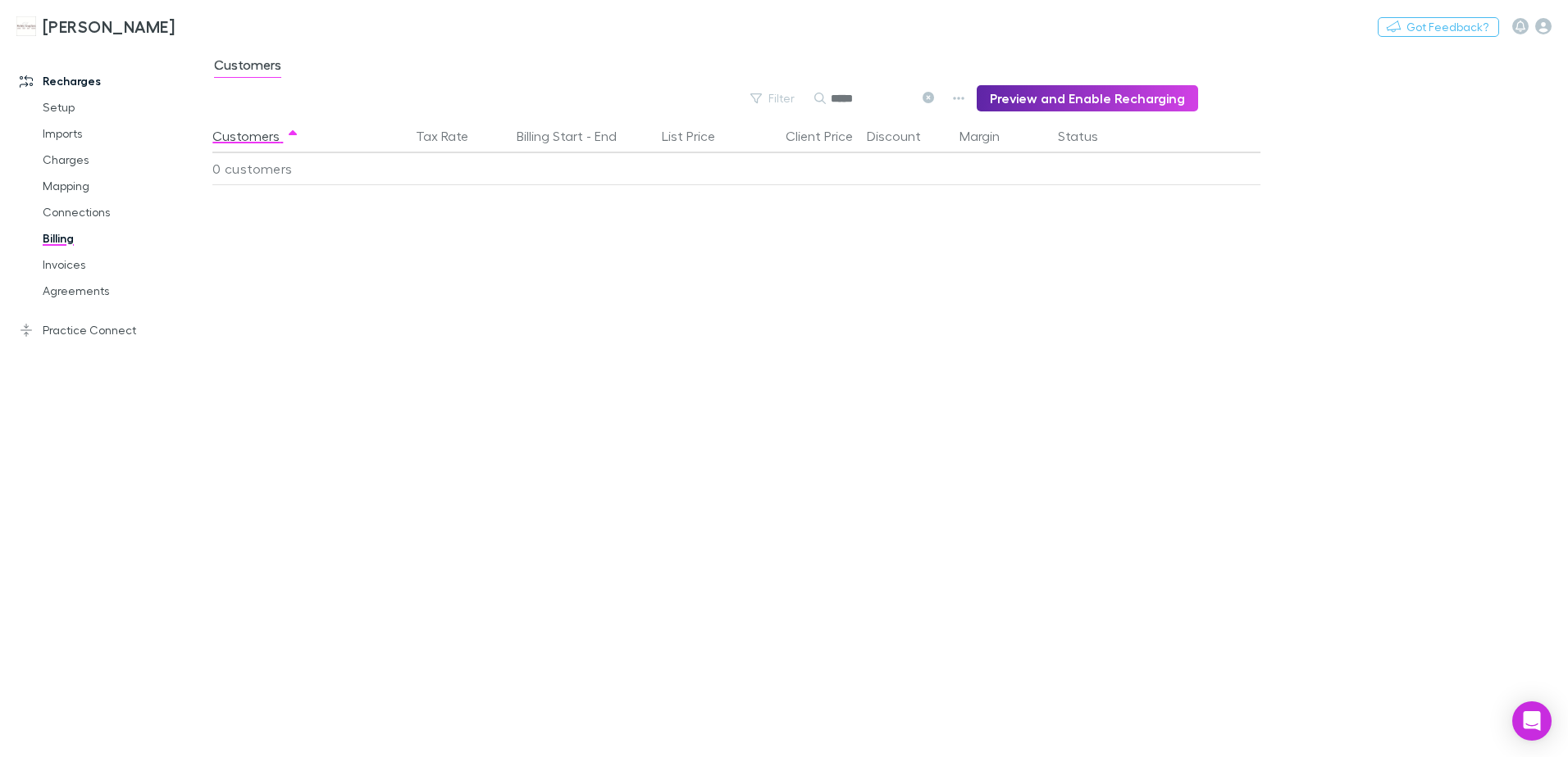
type input "*****"
click at [54, 268] on link "Invoices" at bounding box center [123, 265] width 195 height 26
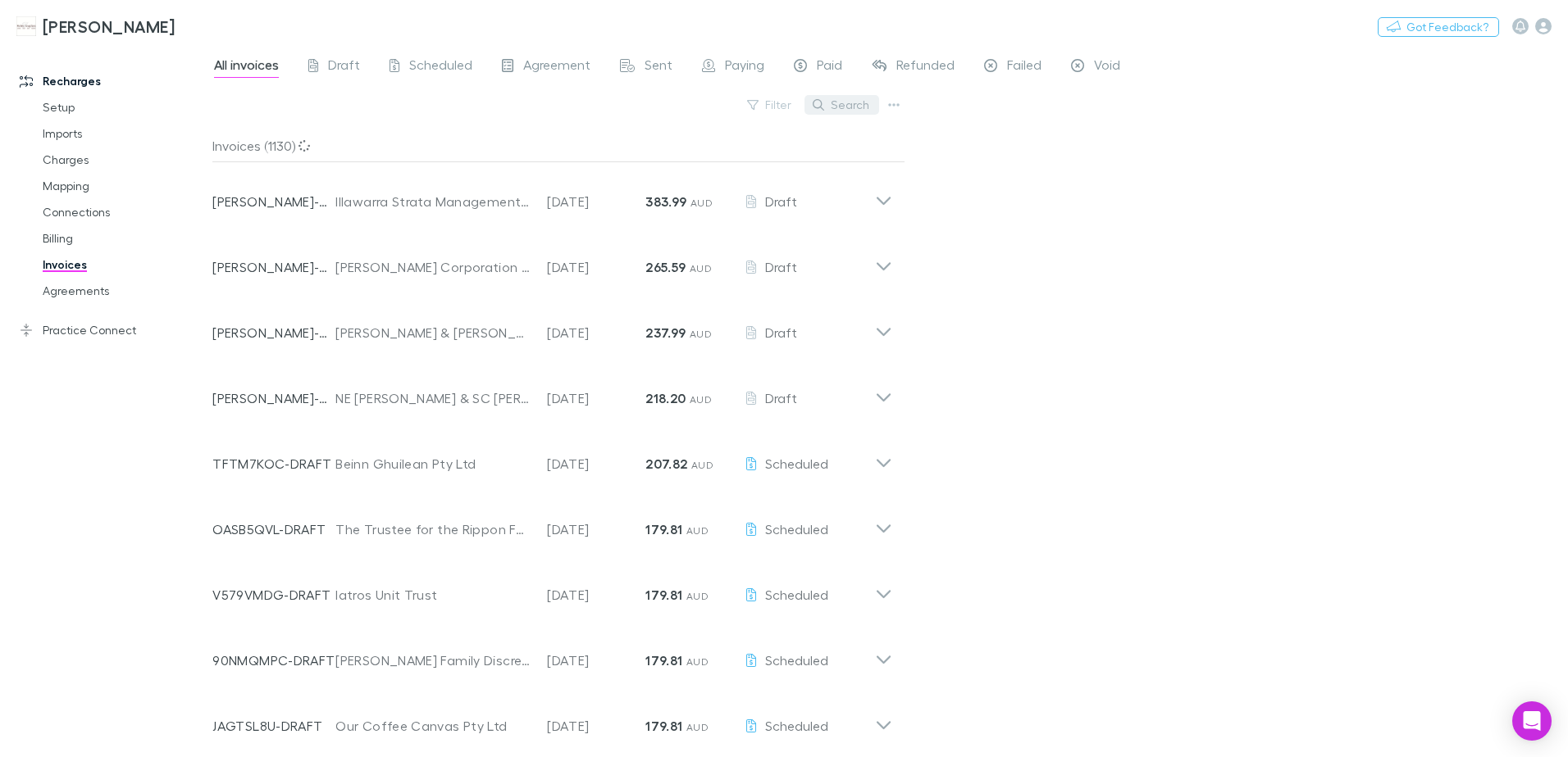
click at [865, 99] on button "Search" at bounding box center [841, 105] width 74 height 20
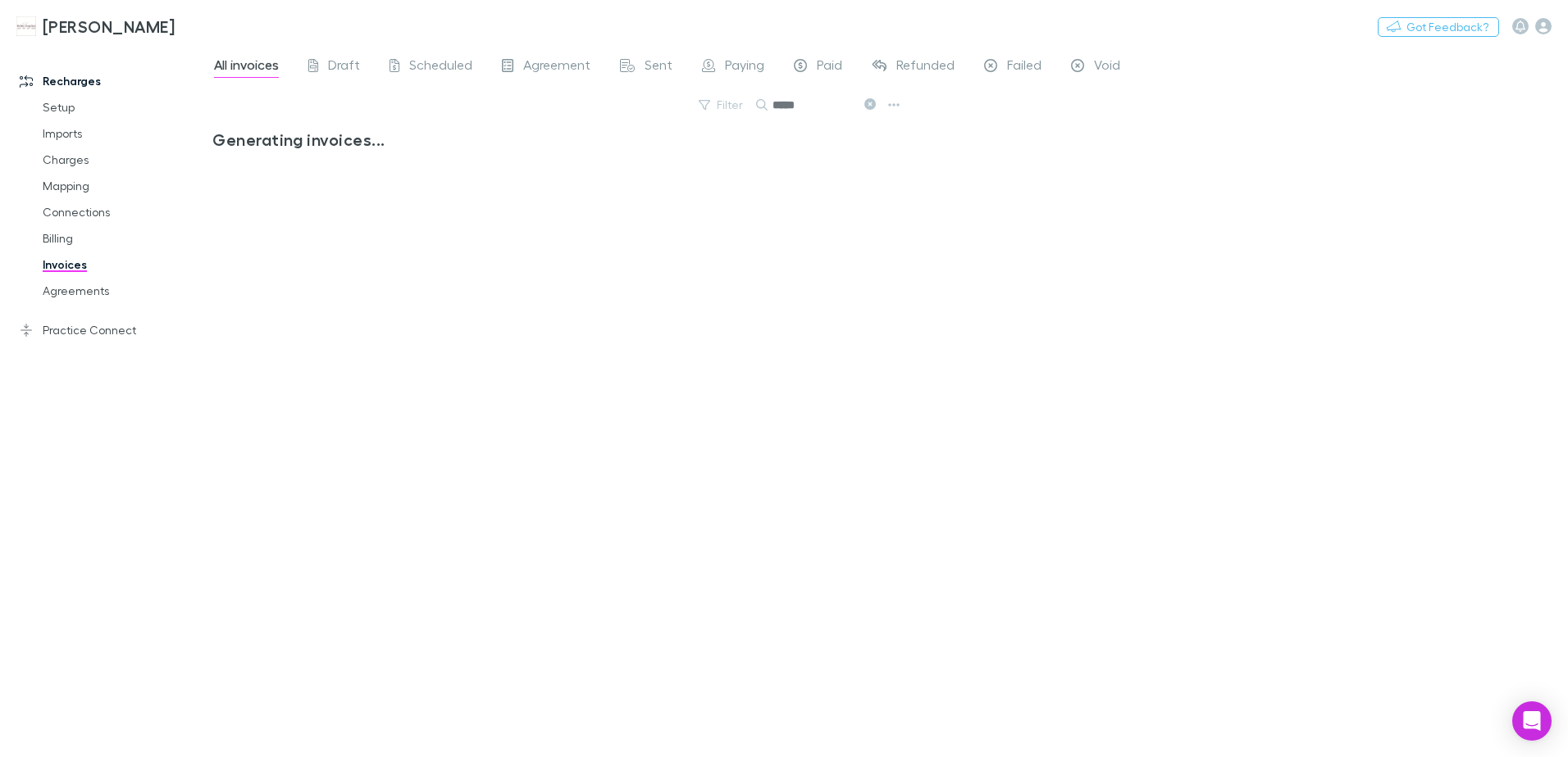
type input "*****"
click at [73, 291] on link "Agreements" at bounding box center [123, 291] width 195 height 26
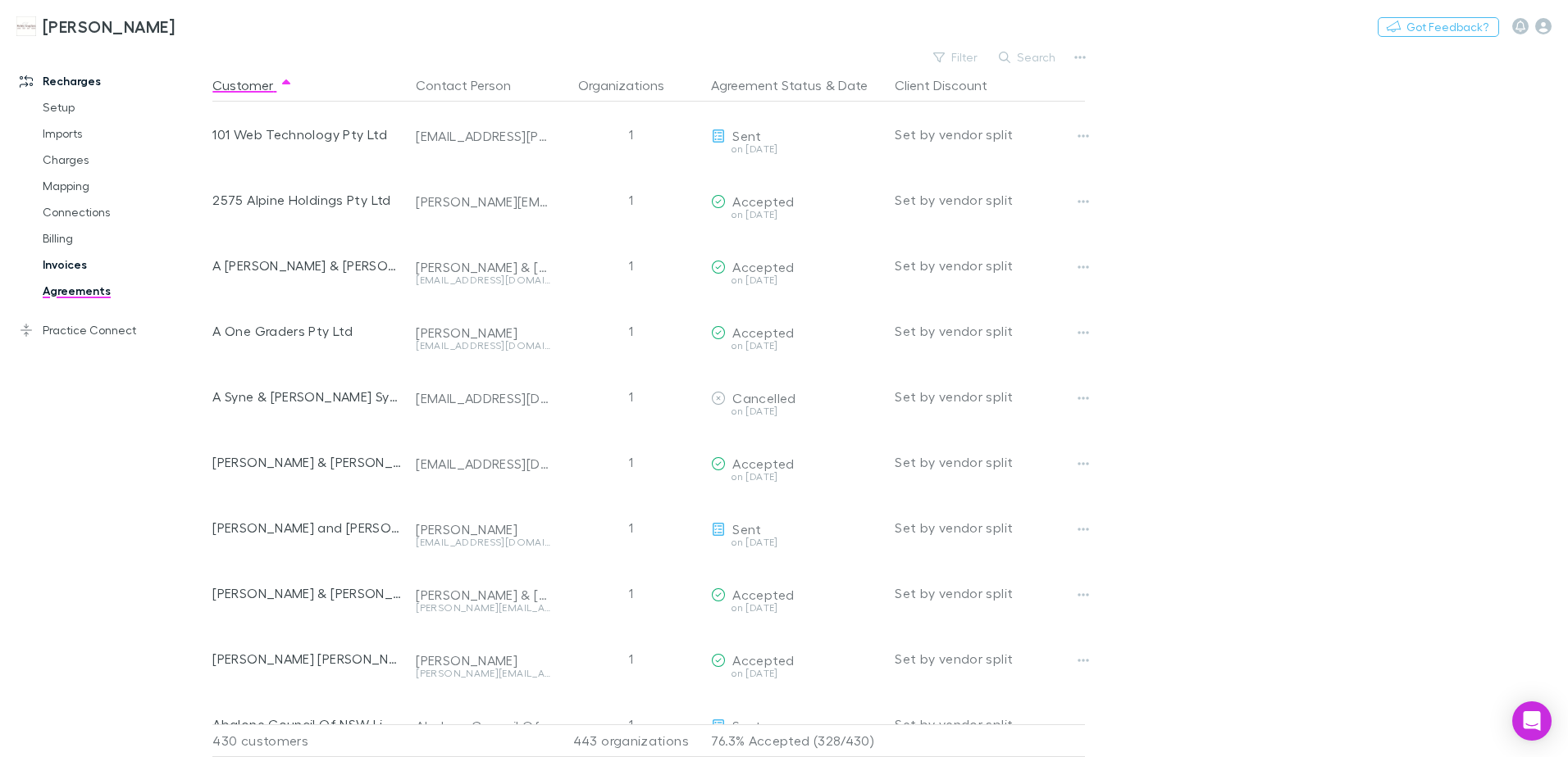
click at [77, 265] on link "Invoices" at bounding box center [123, 265] width 195 height 26
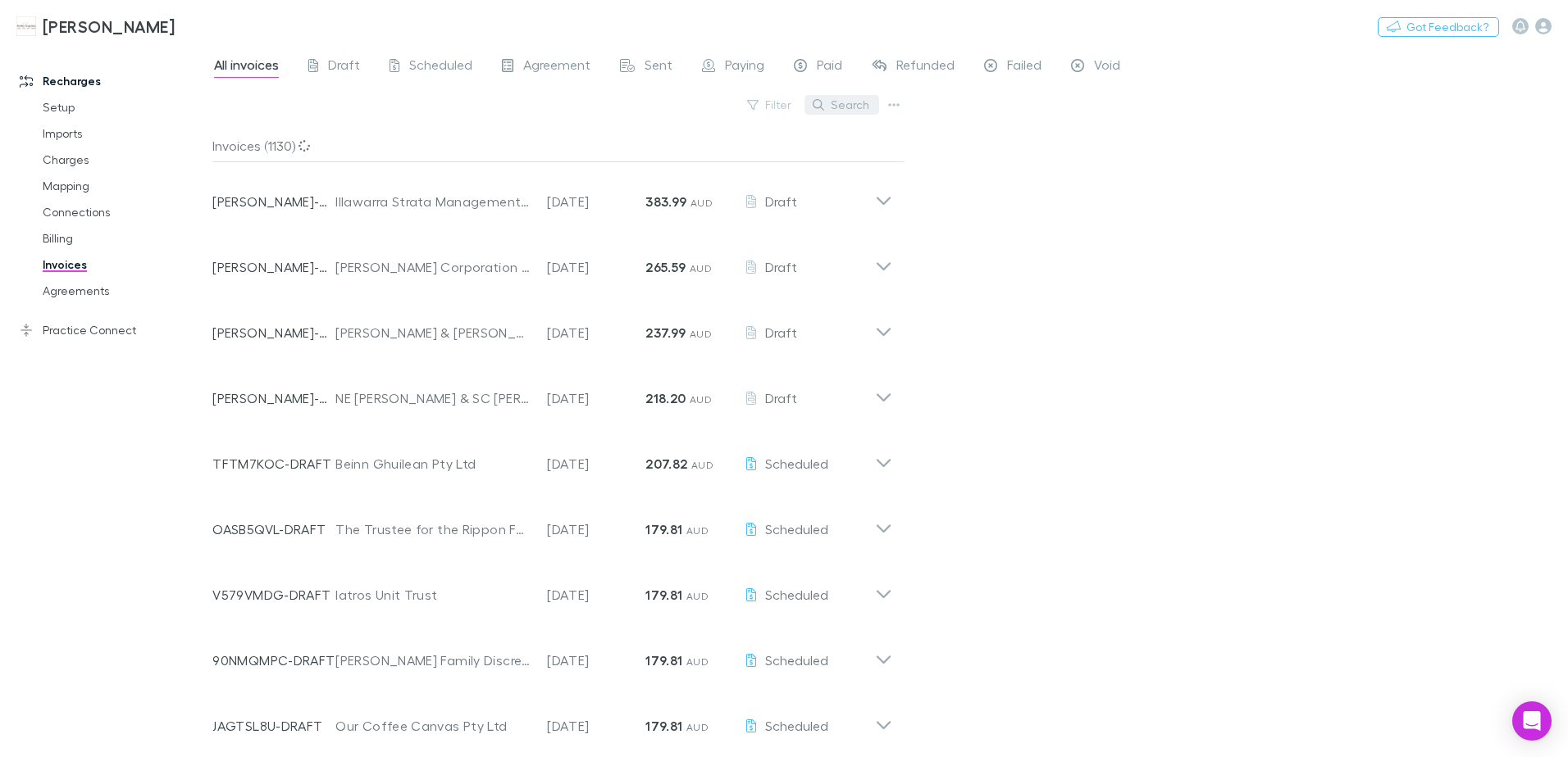
click at [860, 107] on button "Search" at bounding box center [841, 105] width 74 height 20
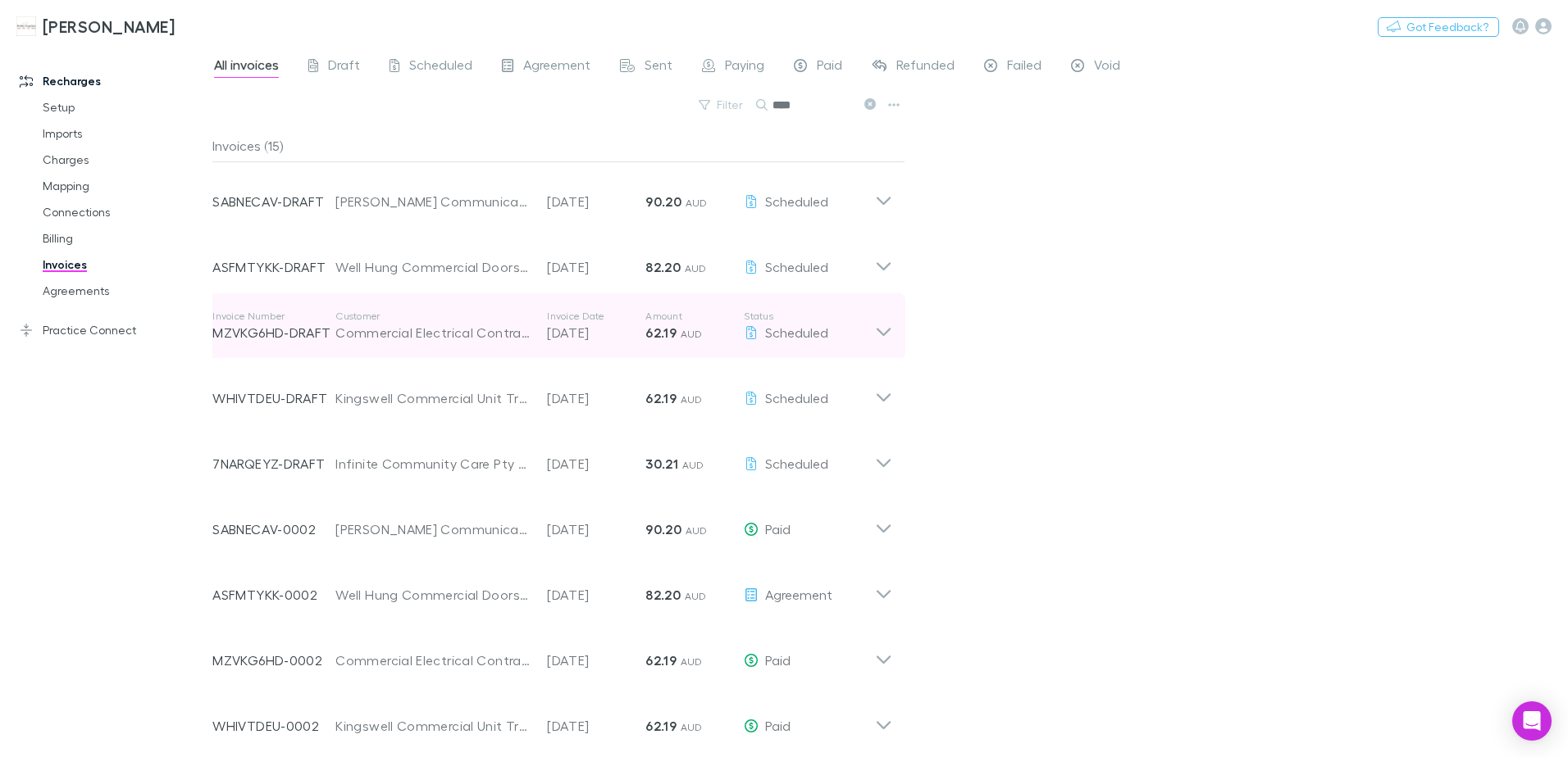
type input "****"
click at [879, 334] on icon at bounding box center [884, 327] width 17 height 33
